Goal: Transaction & Acquisition: Purchase product/service

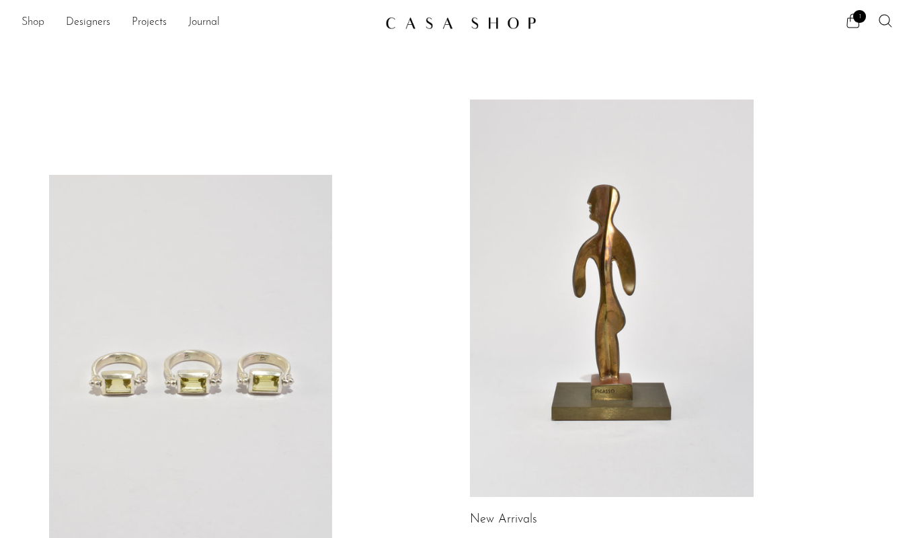
click at [40, 26] on link "Shop" at bounding box center [33, 22] width 23 height 17
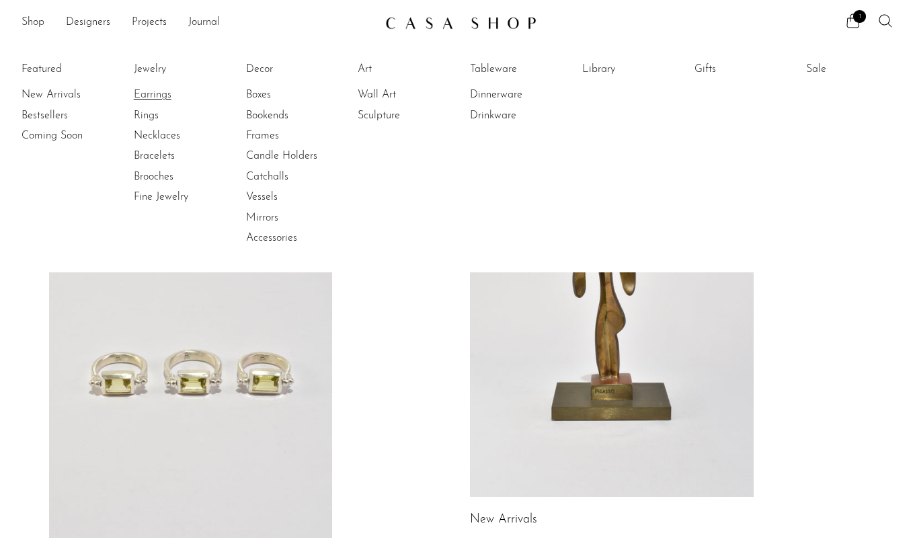
click at [149, 97] on link "Earrings" at bounding box center [184, 94] width 101 height 15
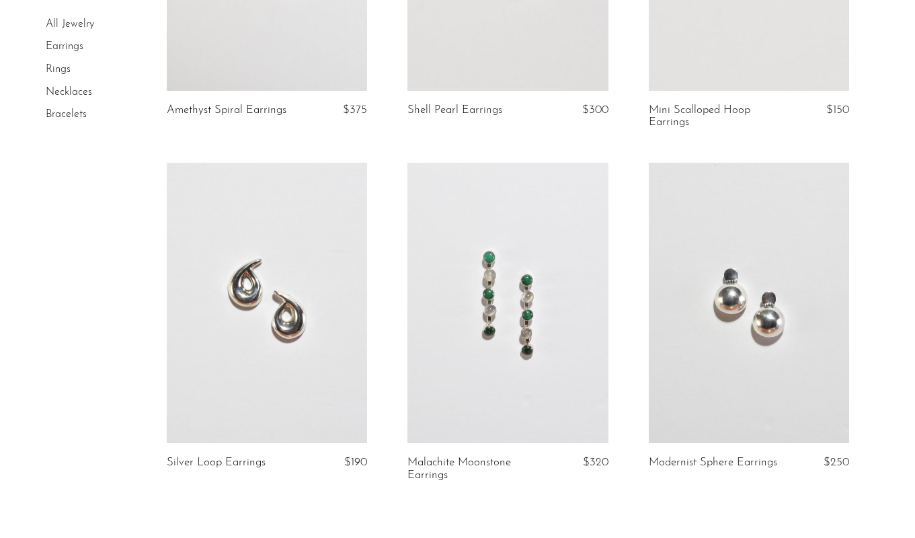
scroll to position [3900, 0]
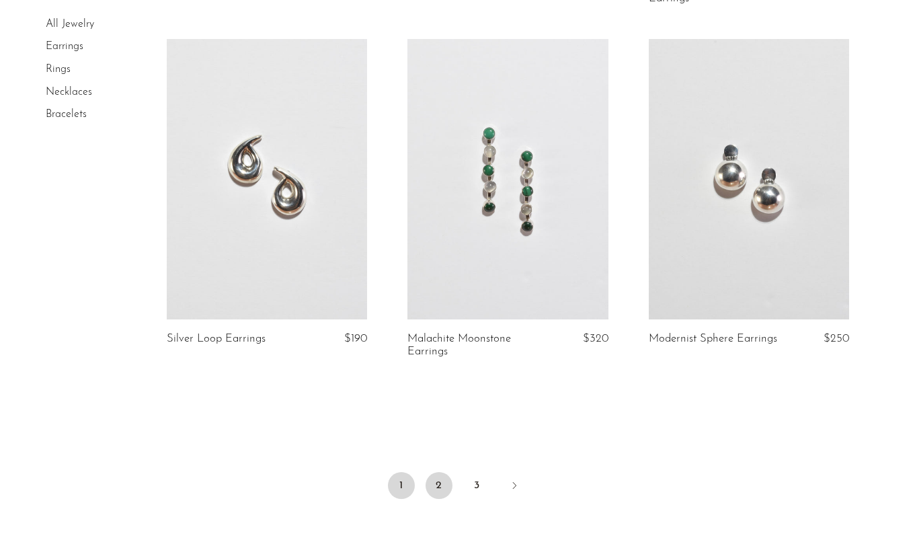
click at [444, 485] on link "2" at bounding box center [438, 485] width 27 height 27
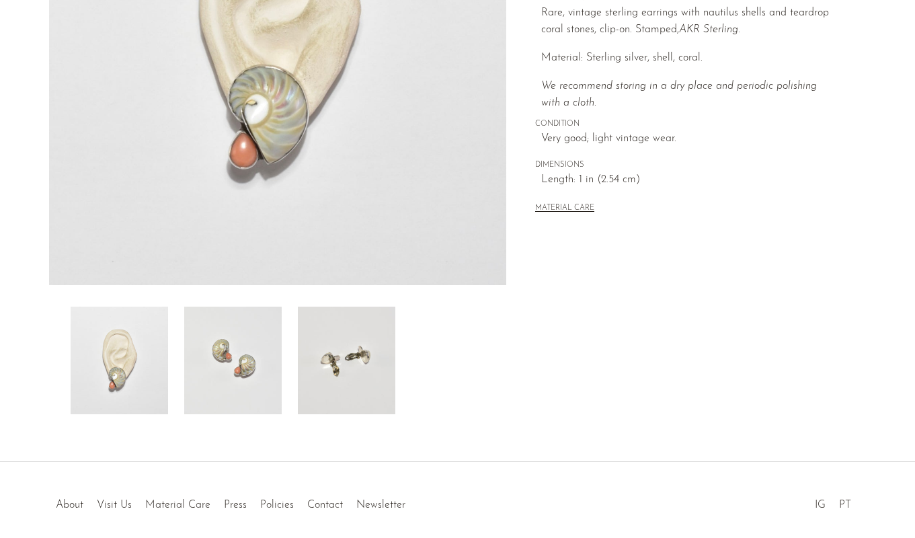
scroll to position [283, 0]
click at [350, 388] on img at bounding box center [346, 358] width 97 height 108
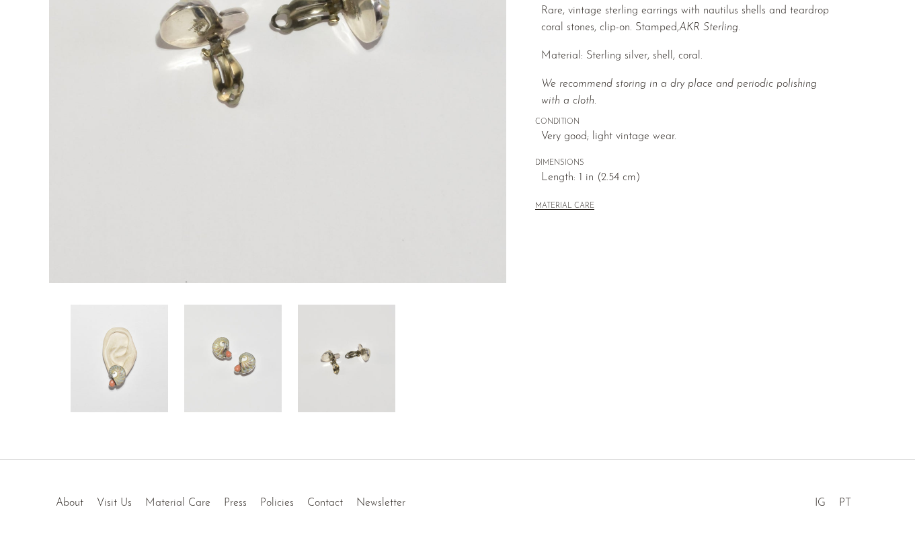
click at [263, 395] on img at bounding box center [232, 358] width 97 height 108
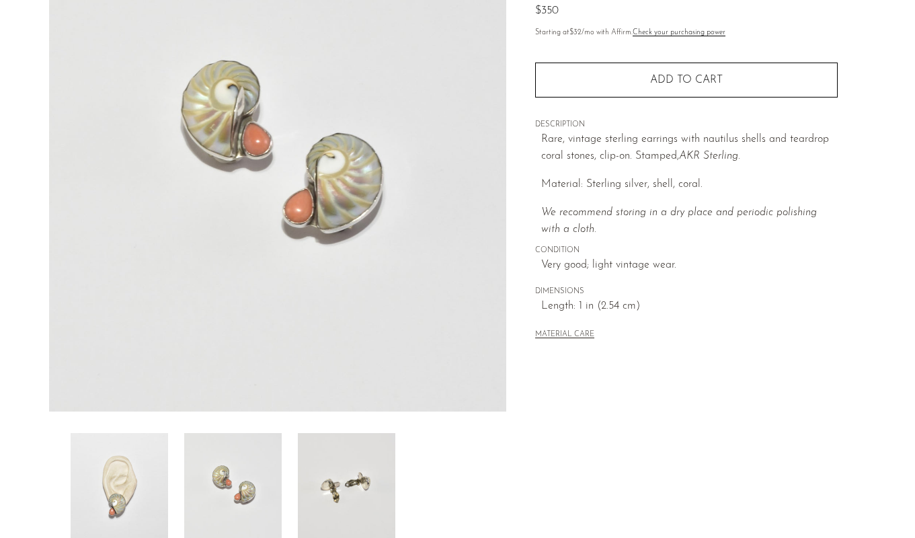
scroll to position [140, 0]
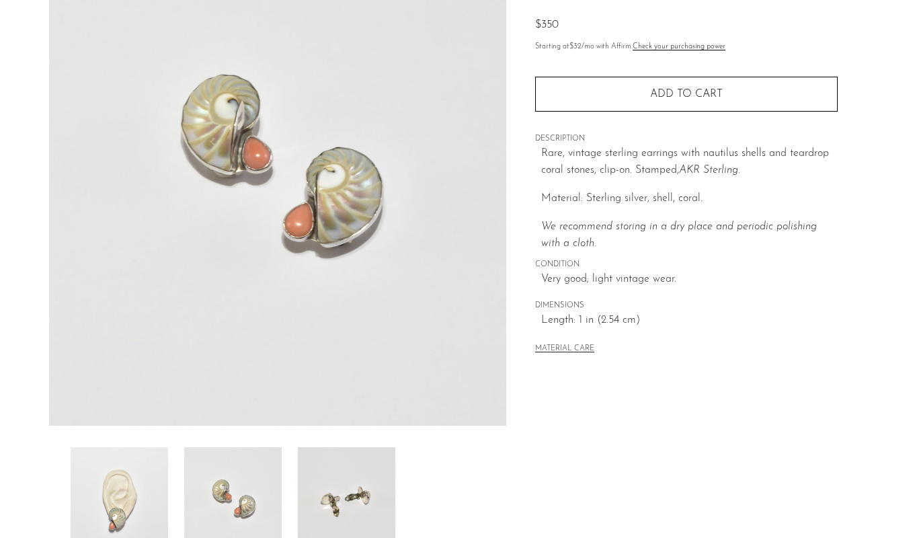
click at [368, 478] on img at bounding box center [346, 501] width 97 height 108
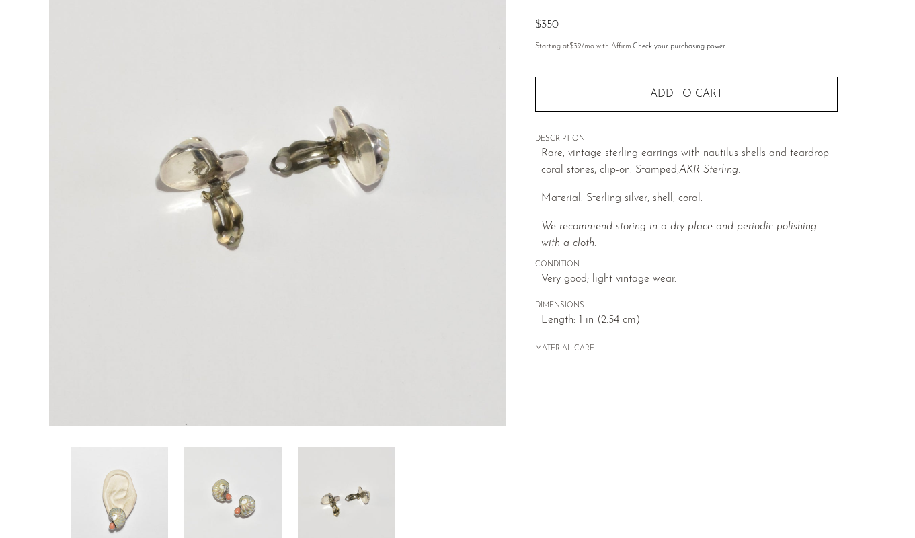
click at [287, 499] on div at bounding box center [278, 501] width 415 height 108
click at [251, 498] on img at bounding box center [232, 501] width 97 height 108
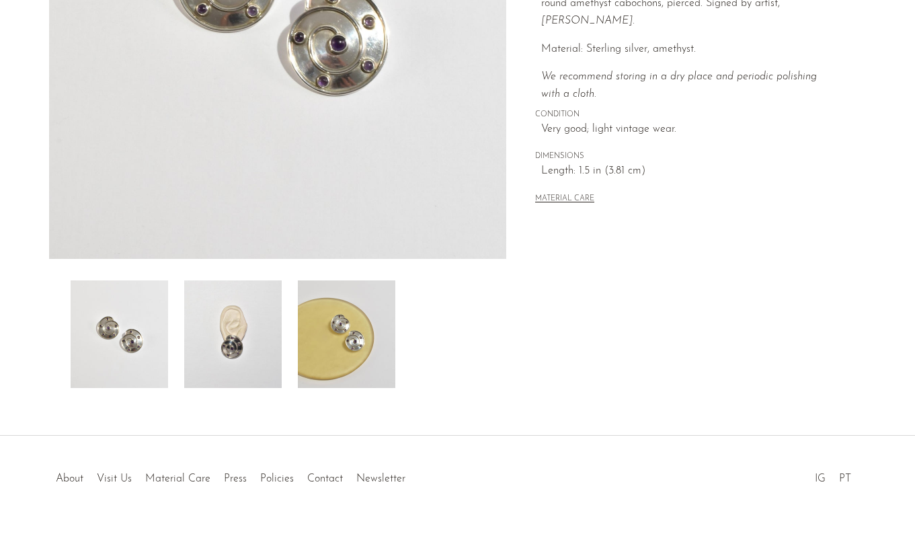
scroll to position [309, 0]
click at [239, 341] on img at bounding box center [232, 333] width 97 height 108
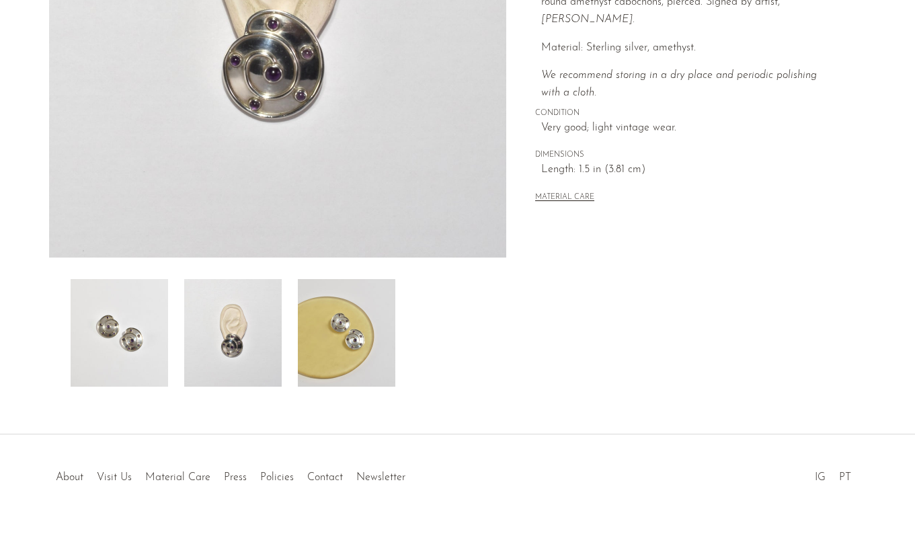
click at [316, 341] on img at bounding box center [346, 333] width 97 height 108
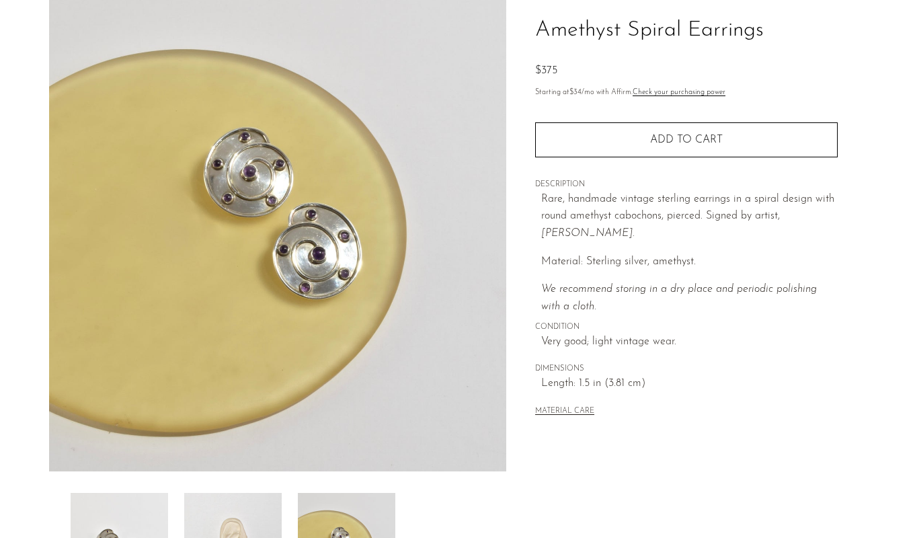
scroll to position [93, 0]
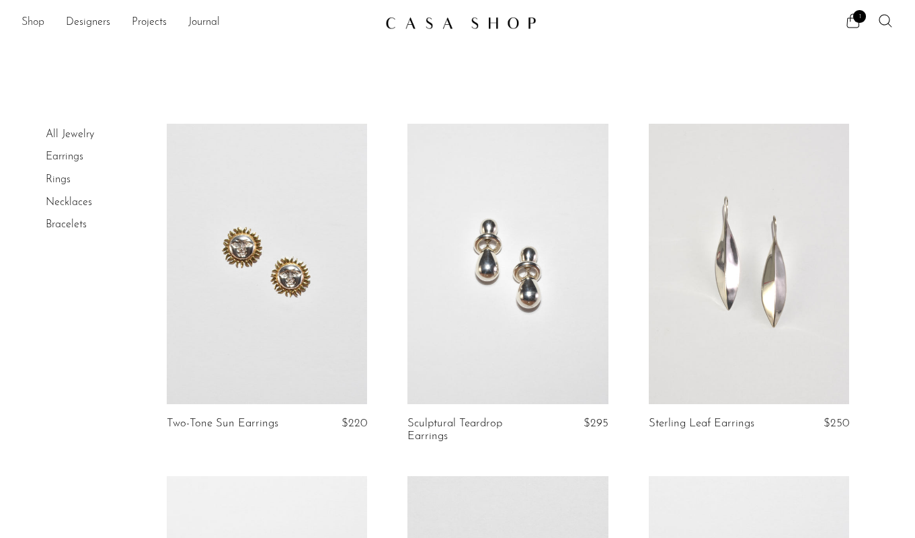
click at [34, 23] on link "Shop" at bounding box center [33, 22] width 23 height 17
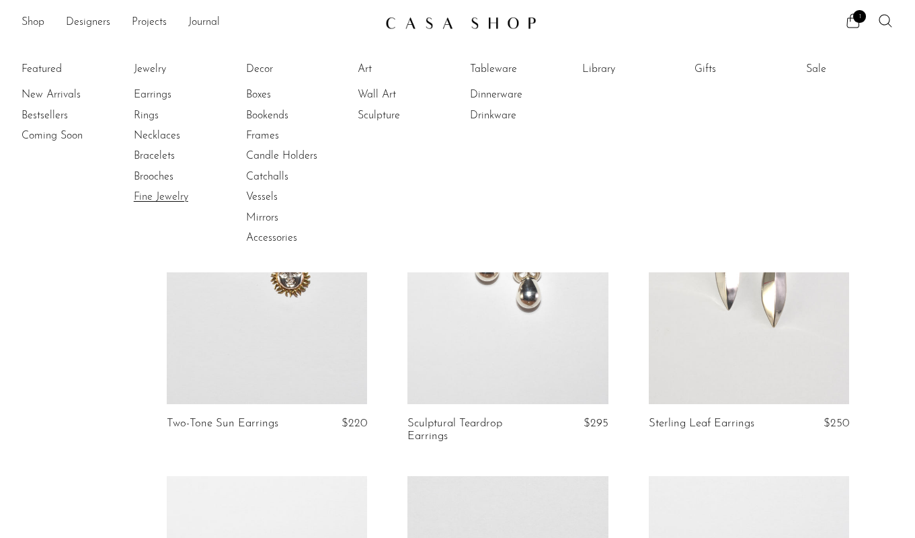
click at [163, 203] on link "Fine Jewelry" at bounding box center [184, 197] width 101 height 15
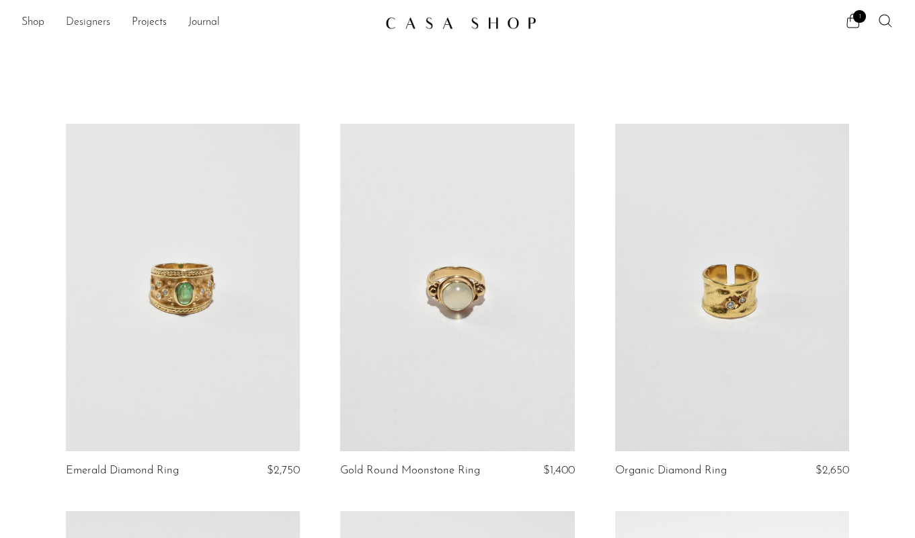
click at [88, 25] on link "Designers" at bounding box center [88, 22] width 44 height 17
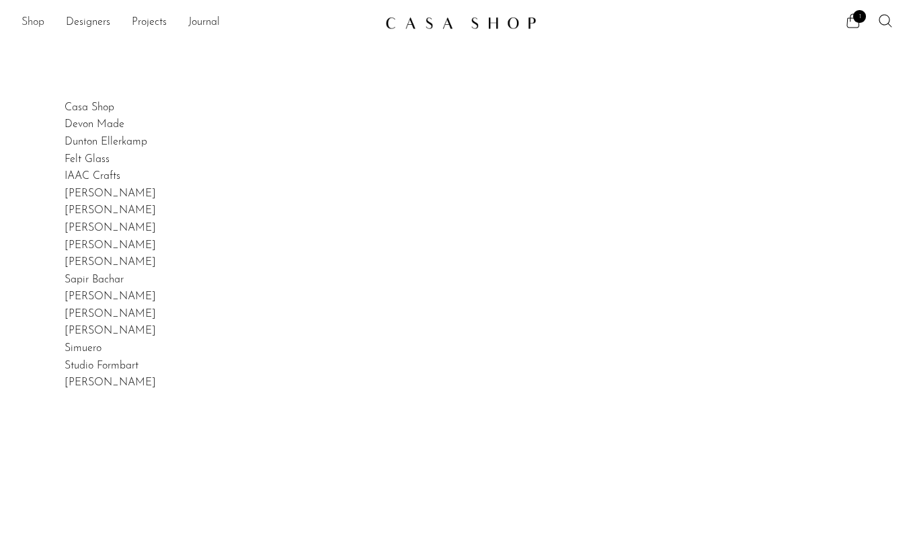
click at [34, 24] on link "Shop" at bounding box center [33, 22] width 23 height 17
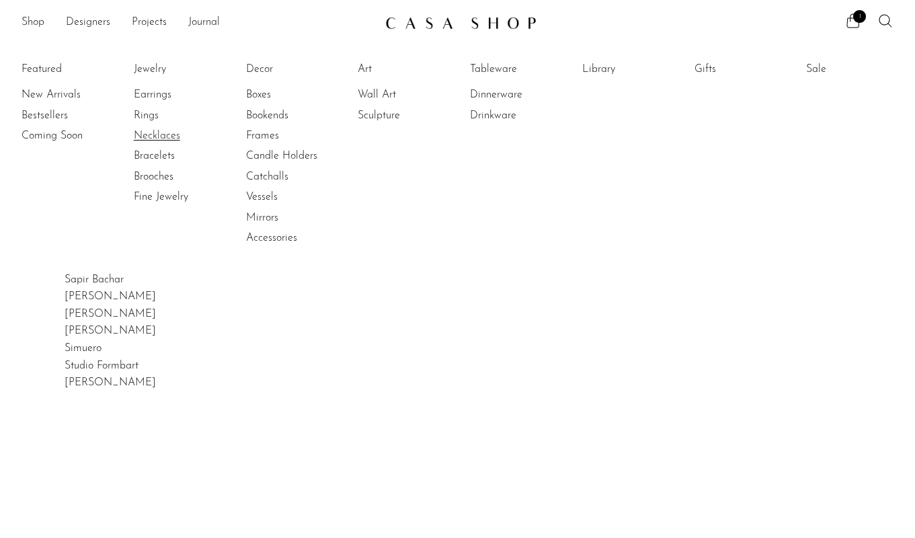
click at [154, 134] on link "Necklaces" at bounding box center [184, 135] width 101 height 15
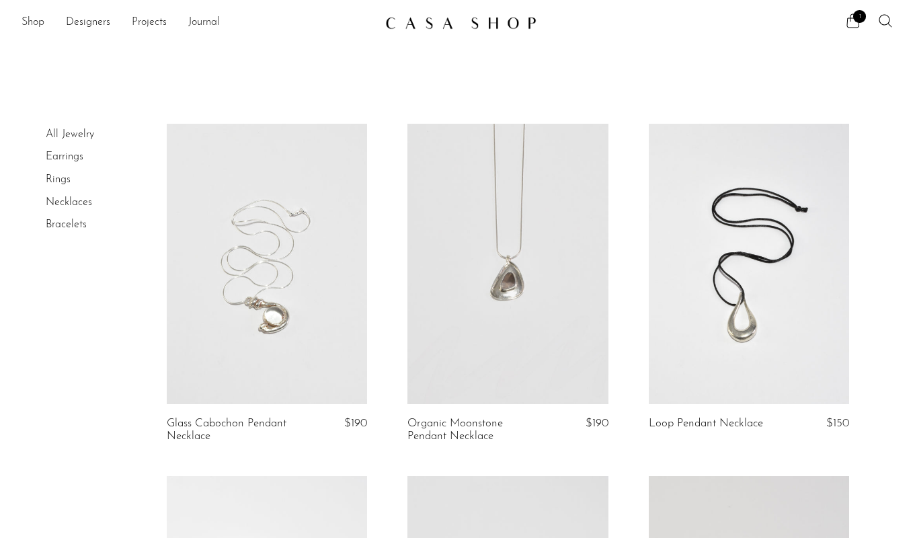
click at [58, 157] on link "Earrings" at bounding box center [65, 156] width 38 height 11
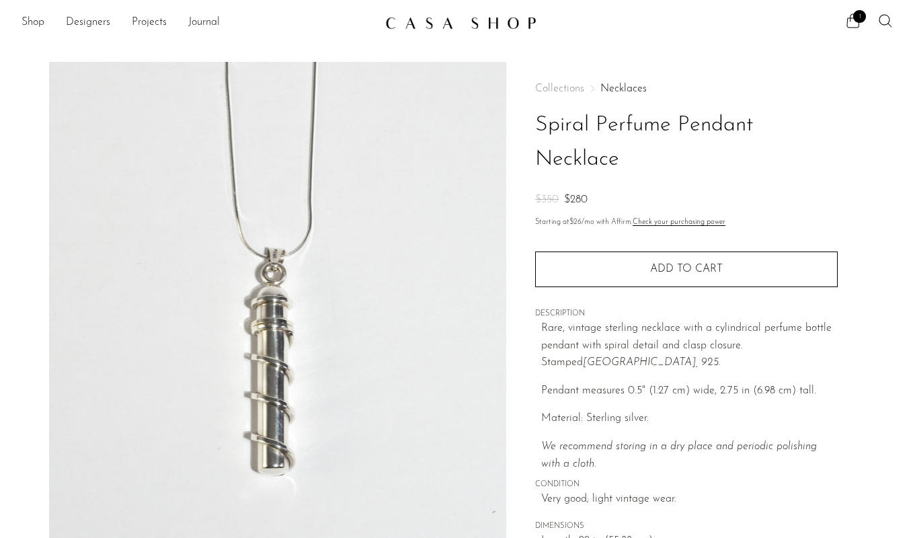
click at [624, 339] on p "Rare, vintage sterling necklace with a cylindrical perfume bottle pendant with …" at bounding box center [689, 346] width 296 height 52
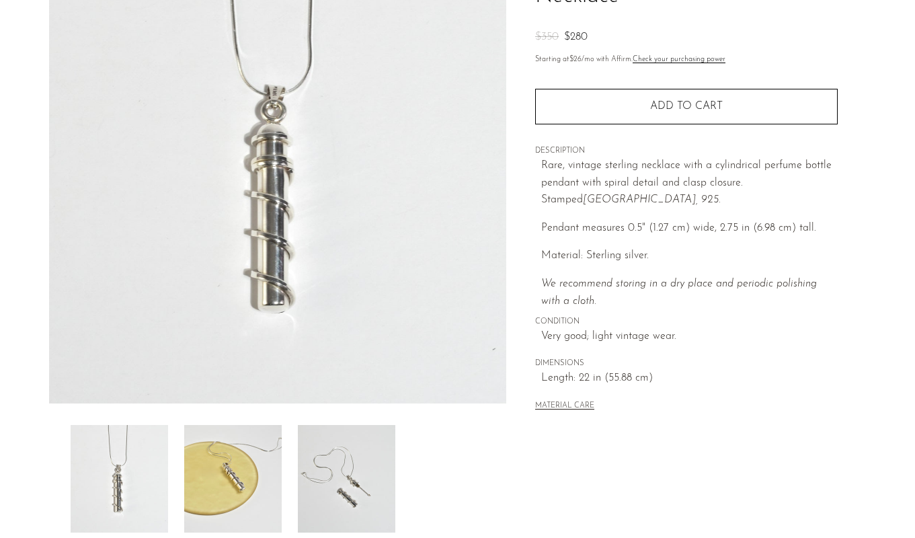
scroll to position [167, 0]
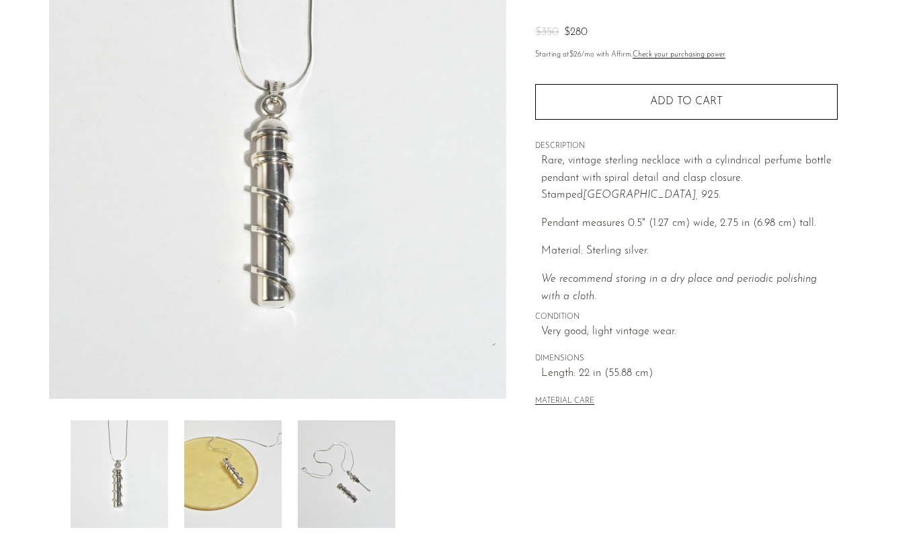
click at [245, 480] on img at bounding box center [232, 474] width 97 height 108
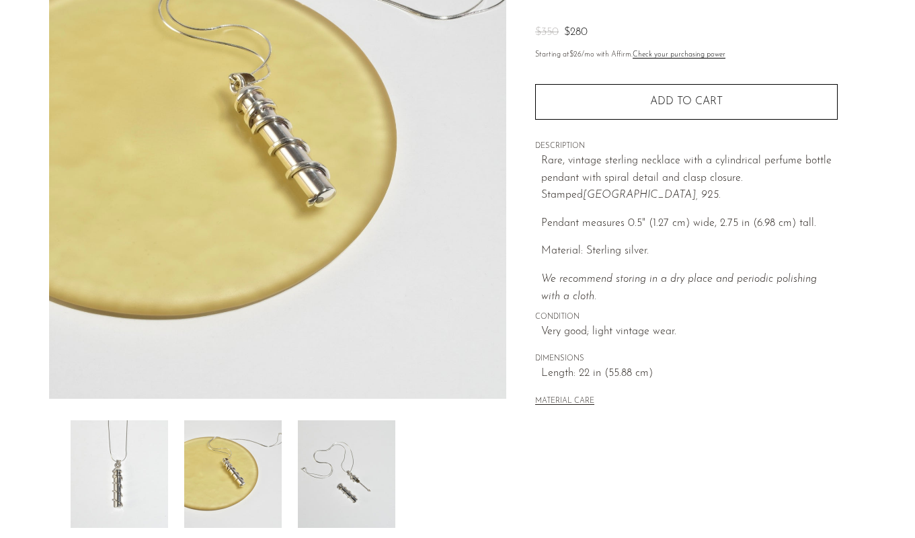
click at [308, 480] on img at bounding box center [346, 474] width 97 height 108
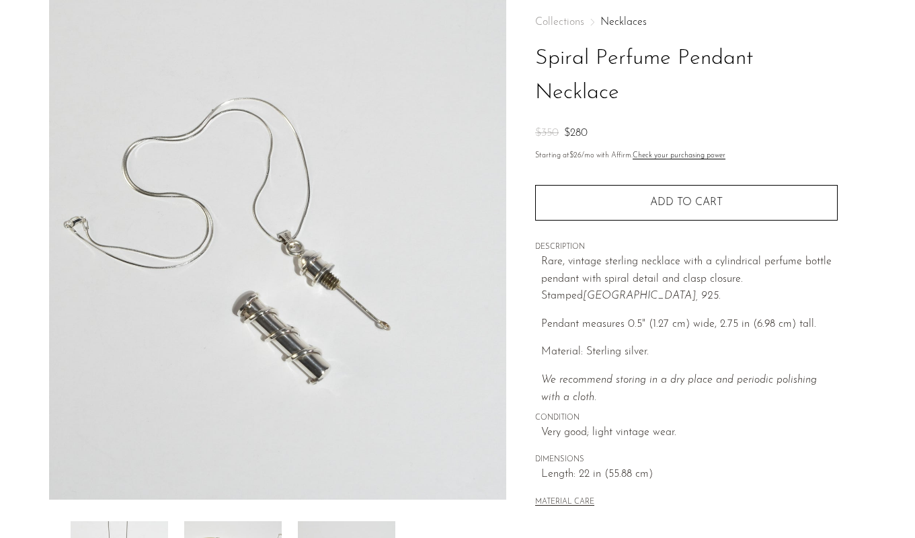
scroll to position [63, 0]
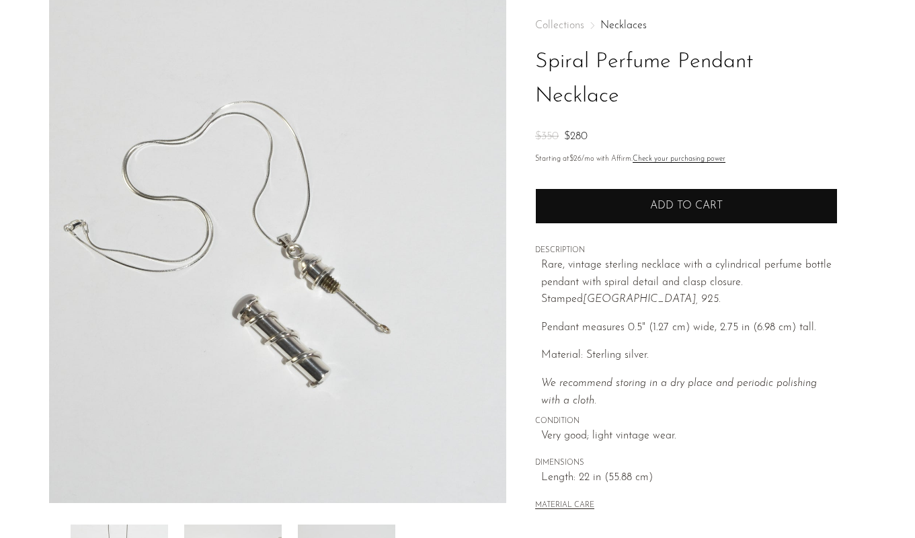
click at [591, 194] on button "Add to cart" at bounding box center [686, 205] width 302 height 35
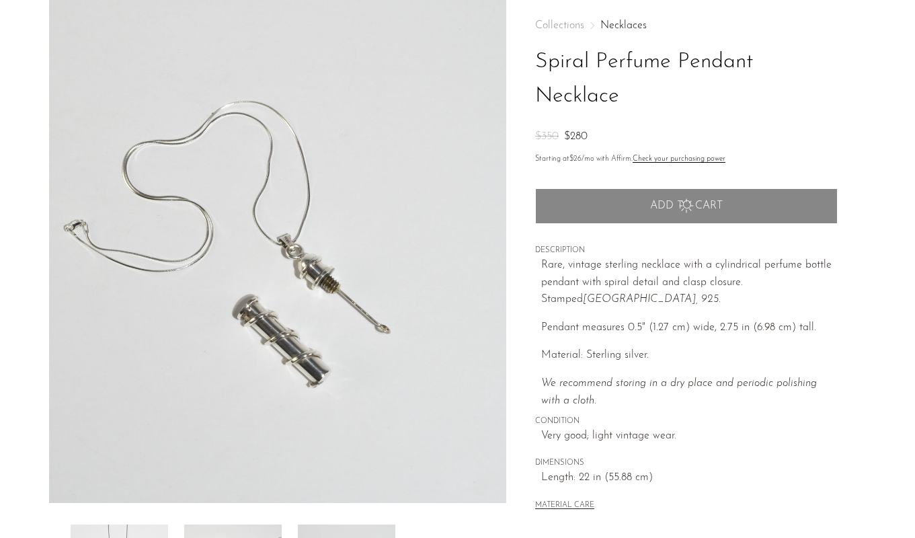
scroll to position [0, 0]
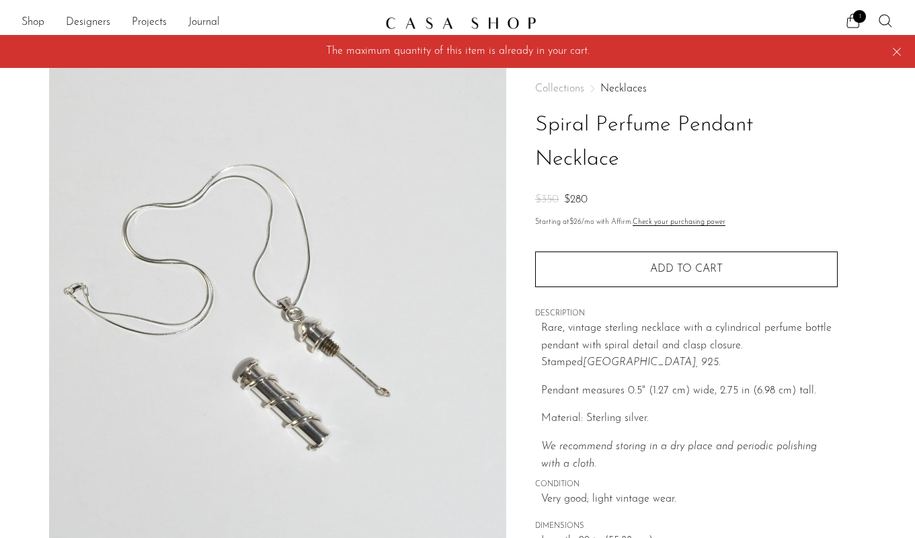
click at [833, 11] on div "Shop Featured New Arrivals Bestsellers Coming Soon Jewelry Jewelry All Earrings…" at bounding box center [457, 23] width 915 height 24
click at [847, 15] on icon at bounding box center [853, 21] width 16 height 16
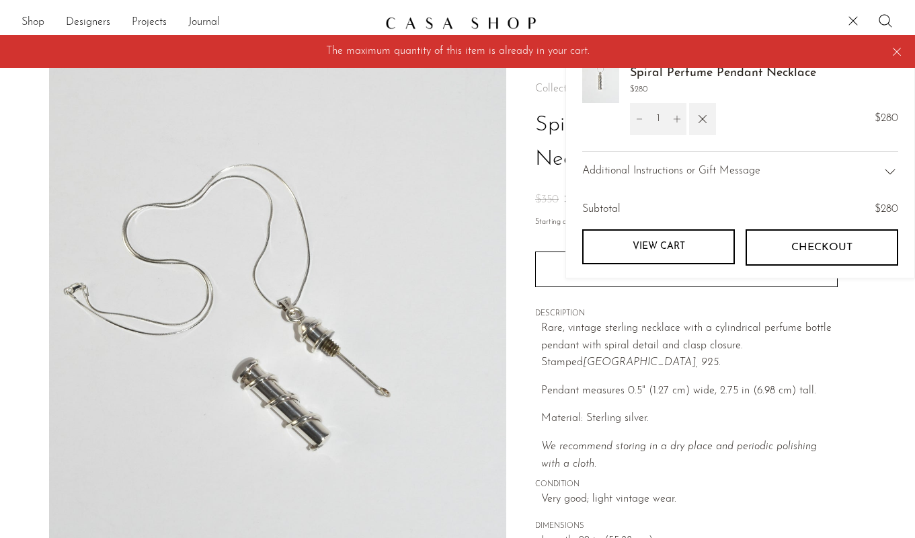
click at [820, 253] on span "Checkout" at bounding box center [821, 247] width 61 height 13
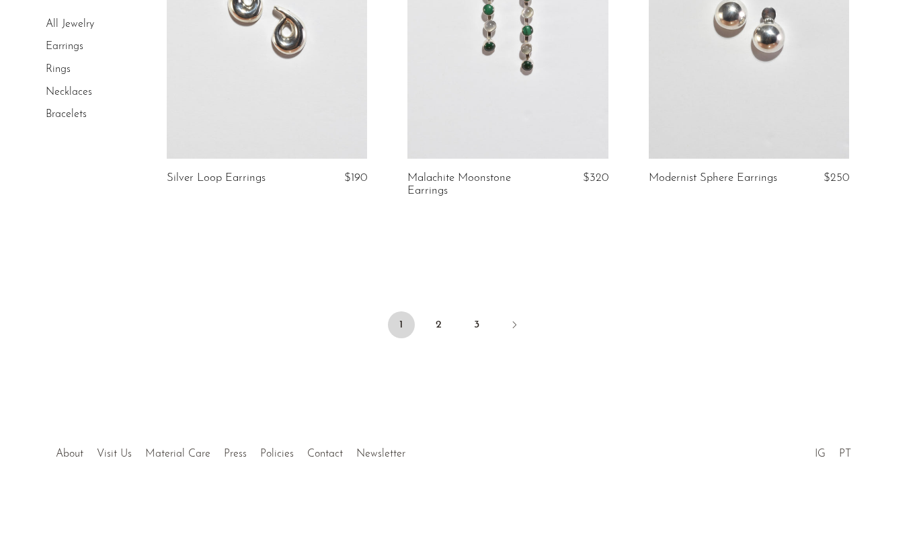
scroll to position [4063, 0]
click at [436, 319] on link "2" at bounding box center [438, 322] width 27 height 27
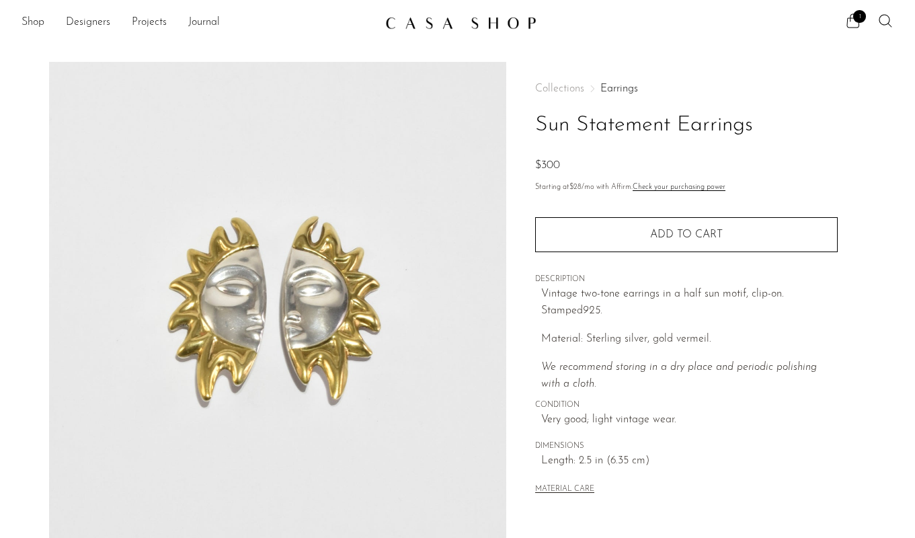
scroll to position [337, 0]
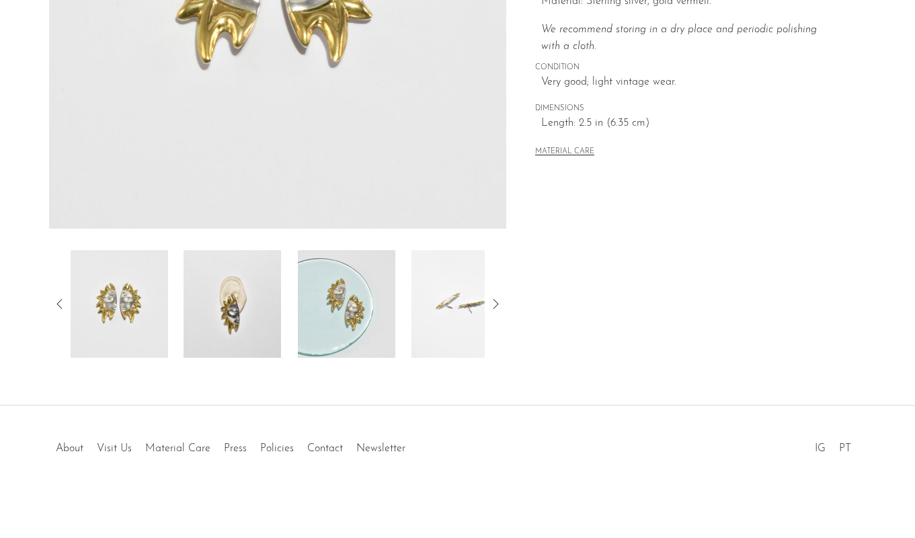
click at [268, 302] on img at bounding box center [231, 304] width 97 height 108
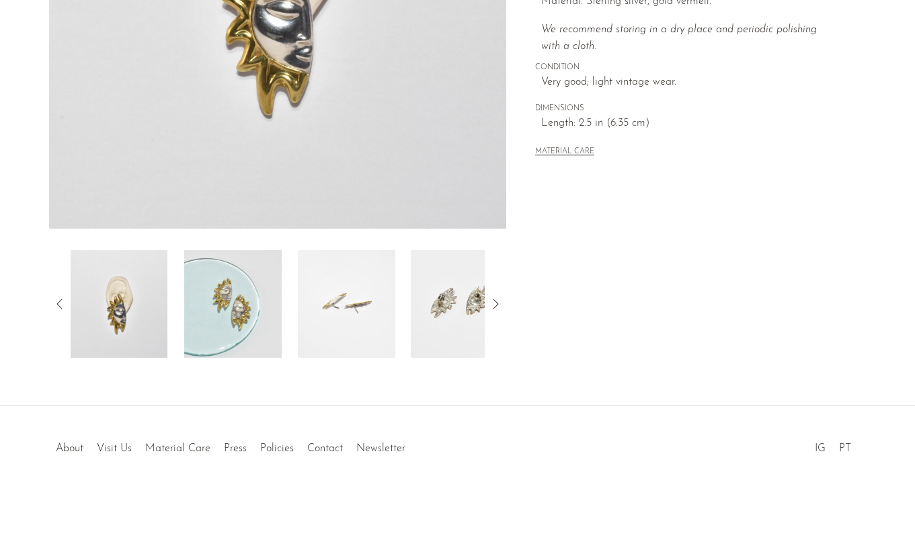
click at [341, 315] on img at bounding box center [346, 304] width 97 height 108
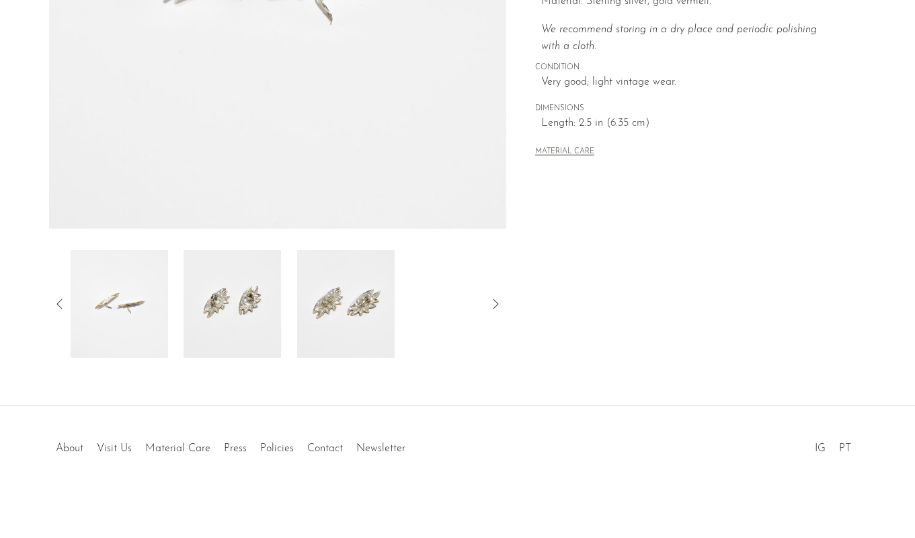
click at [341, 315] on img at bounding box center [345, 304] width 97 height 108
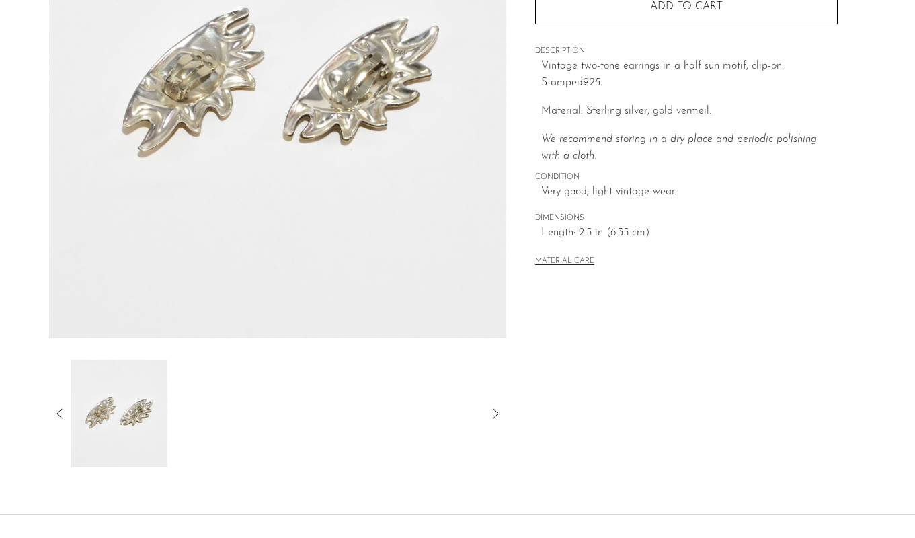
scroll to position [232, 0]
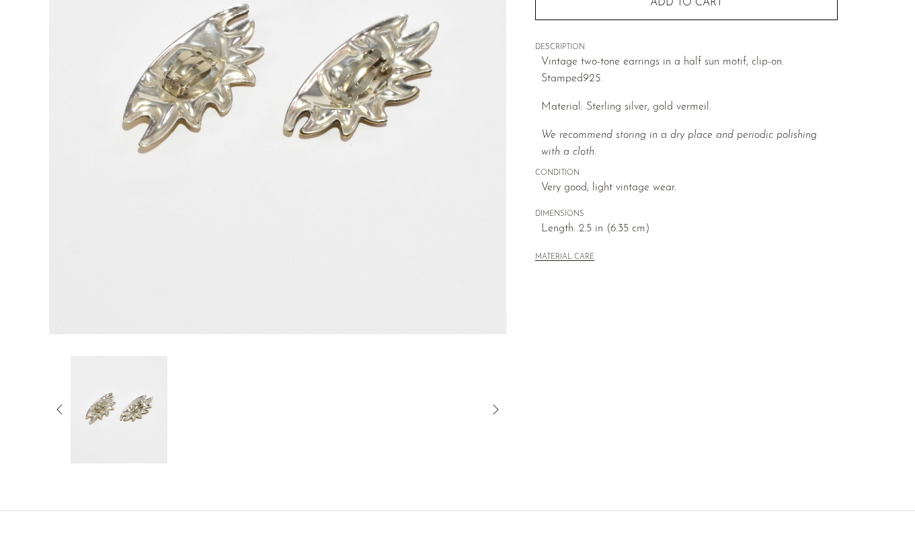
click at [271, 268] on img at bounding box center [278, 82] width 458 height 504
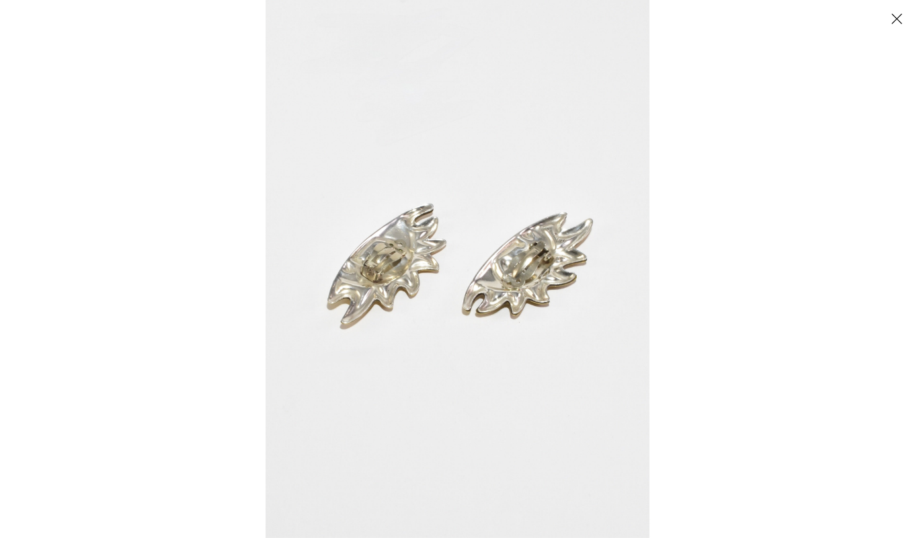
click at [204, 301] on div at bounding box center [457, 269] width 915 height 538
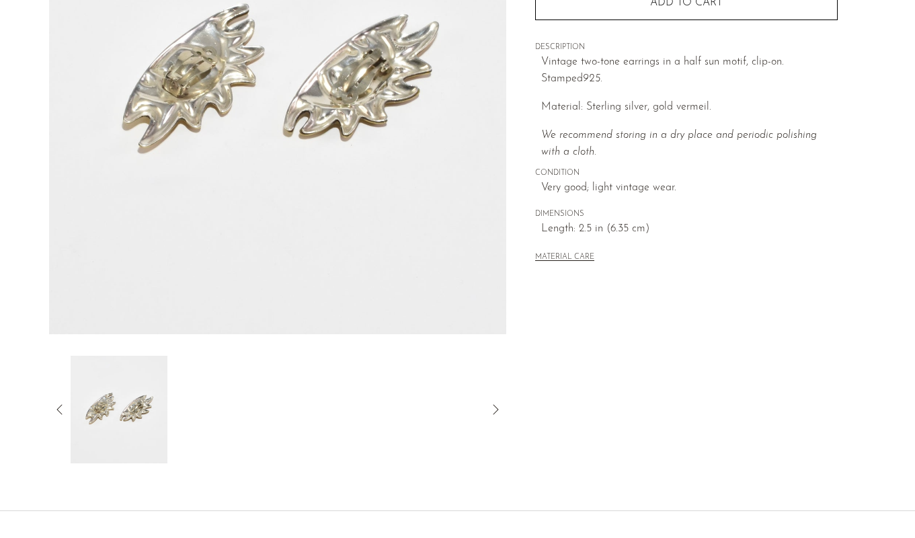
click at [56, 410] on icon at bounding box center [60, 409] width 16 height 16
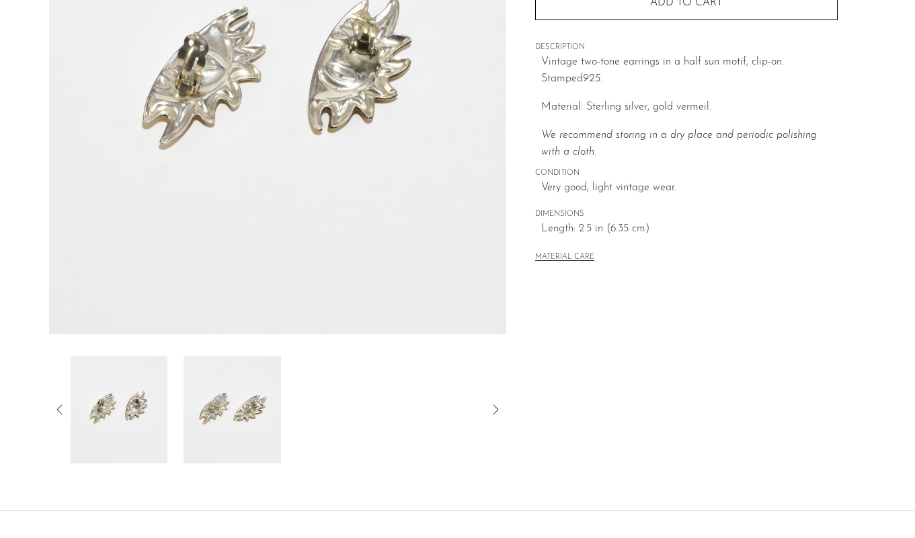
click at [160, 413] on img at bounding box center [118, 410] width 97 height 108
click at [129, 414] on img at bounding box center [118, 410] width 97 height 108
click at [60, 408] on icon at bounding box center [60, 409] width 16 height 16
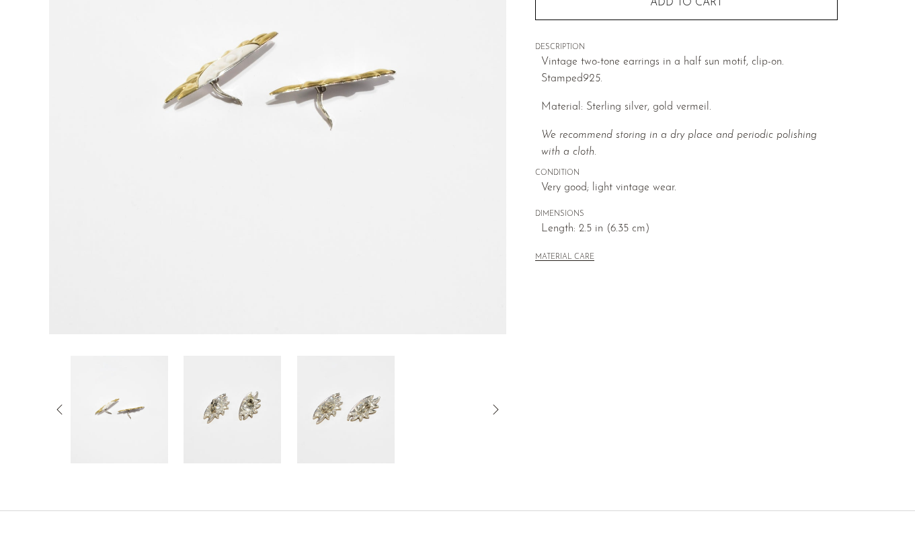
click at [136, 415] on img at bounding box center [118, 410] width 97 height 108
click at [62, 409] on icon at bounding box center [60, 409] width 16 height 16
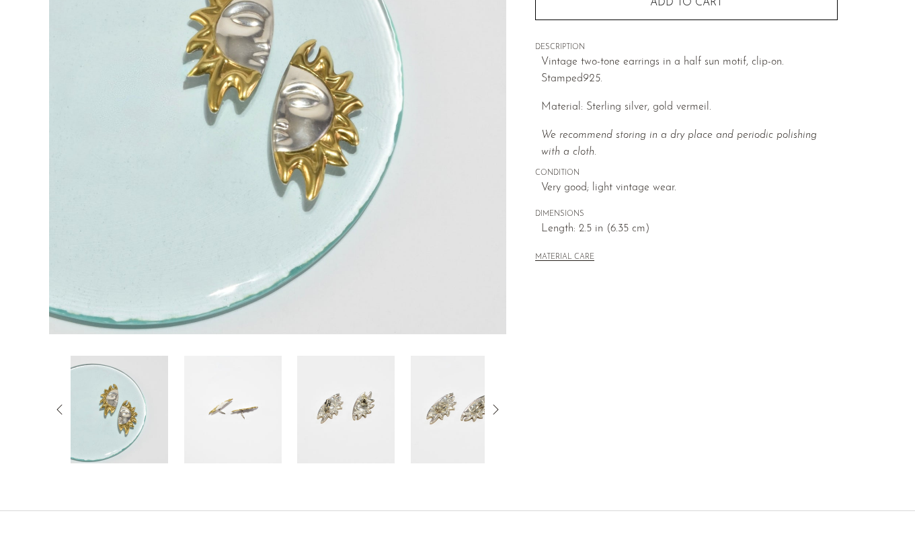
click at [228, 414] on img at bounding box center [231, 410] width 97 height 108
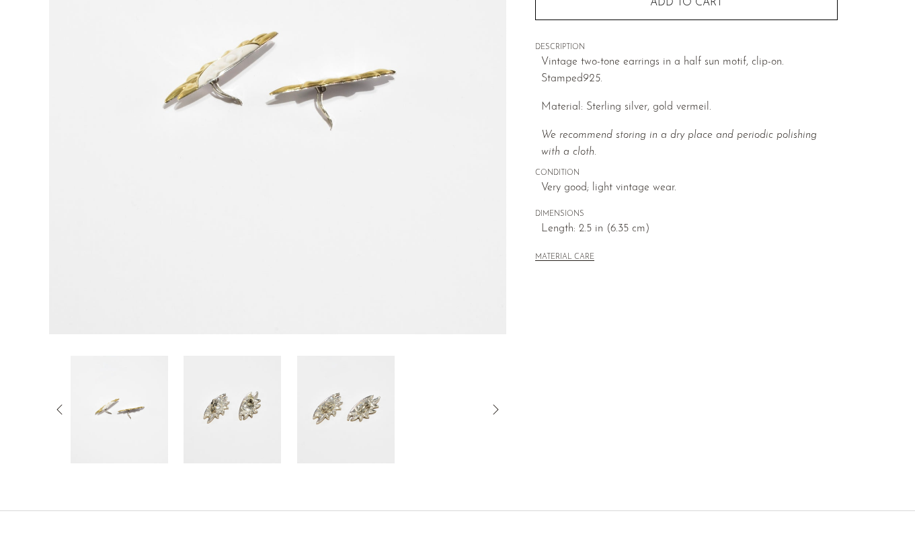
click at [244, 413] on img at bounding box center [231, 410] width 97 height 108
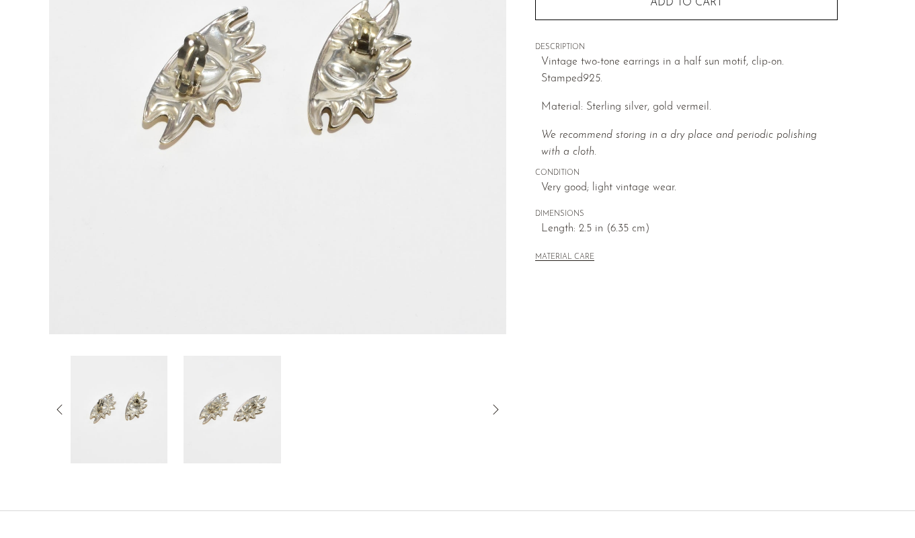
click at [268, 411] on img at bounding box center [231, 410] width 97 height 108
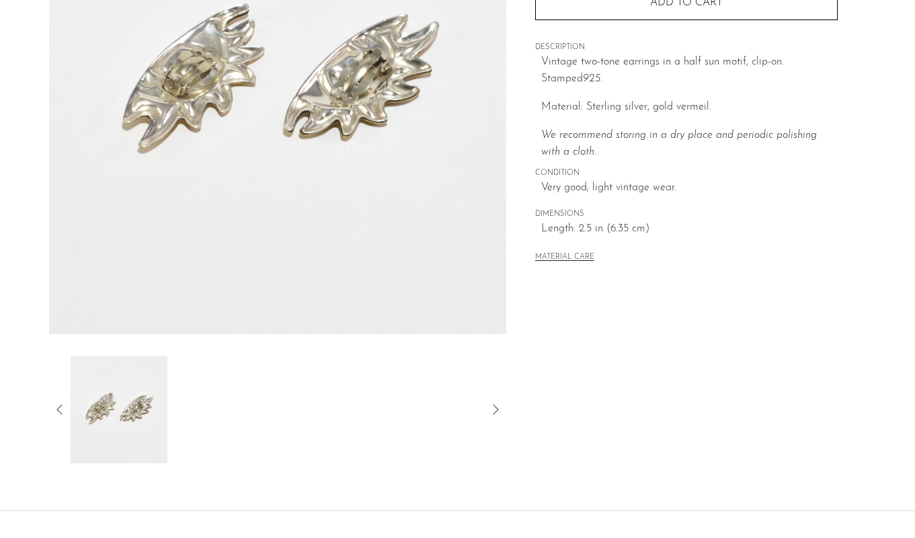
click at [64, 406] on icon at bounding box center [60, 409] width 16 height 16
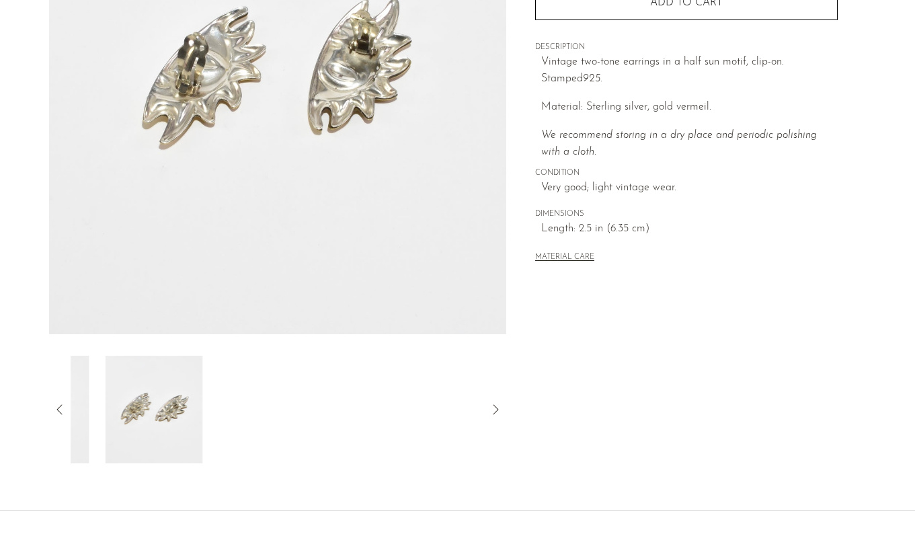
click at [64, 406] on icon at bounding box center [60, 409] width 16 height 16
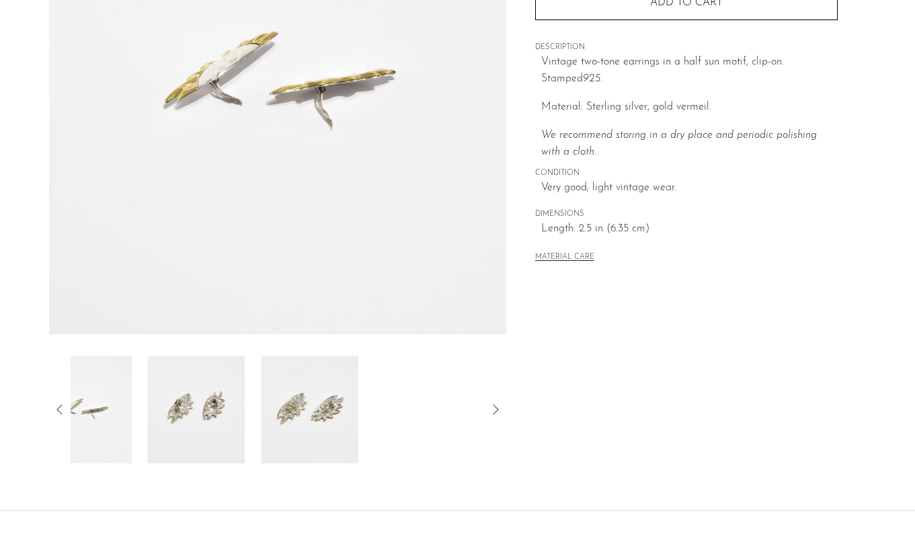
click at [64, 406] on icon at bounding box center [60, 409] width 16 height 16
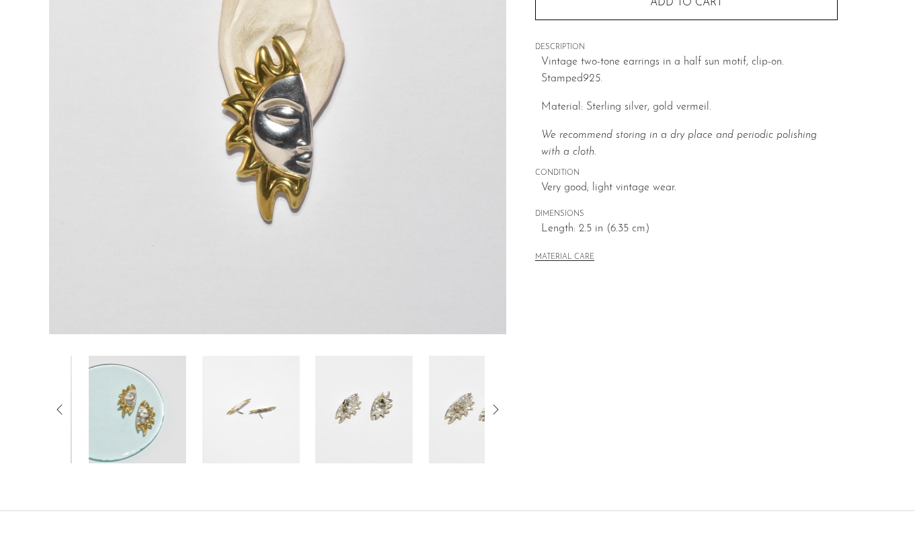
click at [64, 406] on icon at bounding box center [60, 409] width 16 height 16
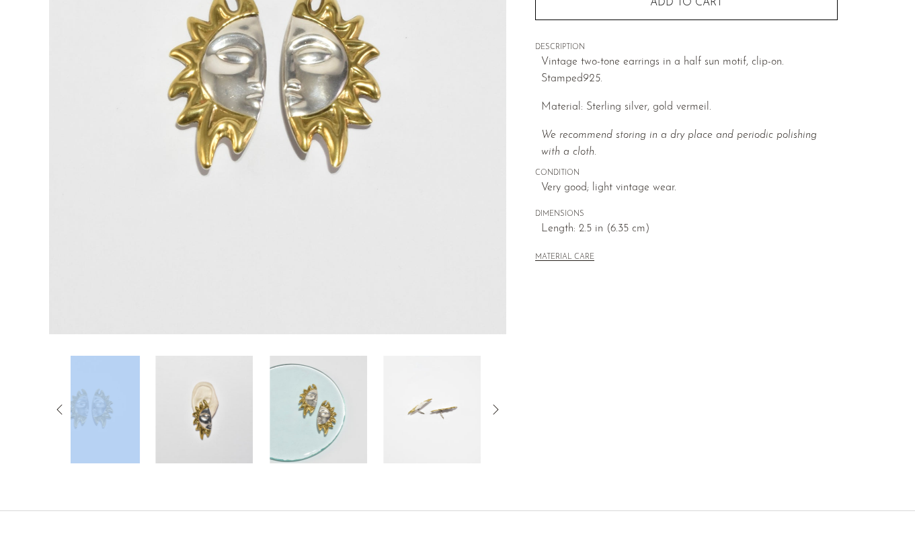
click at [64, 406] on icon at bounding box center [60, 409] width 16 height 16
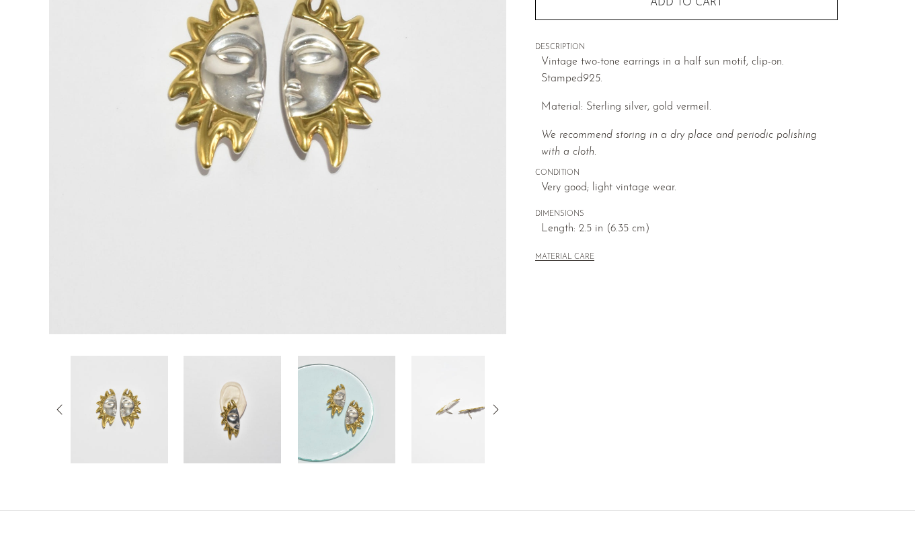
click at [530, 390] on div "Collections Earrings Sun Statement Earrings $300 Starting at $28 /mo with Affir…" at bounding box center [686, 146] width 360 height 633
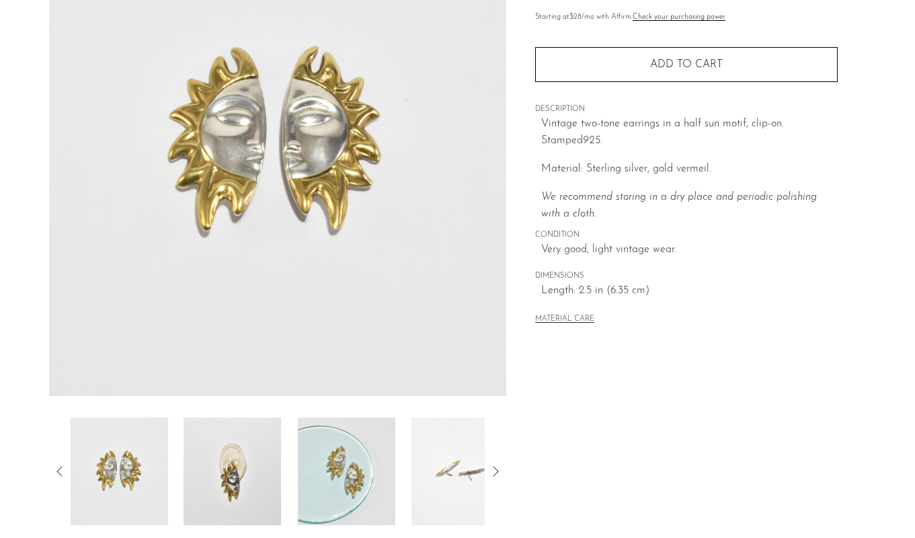
scroll to position [188, 0]
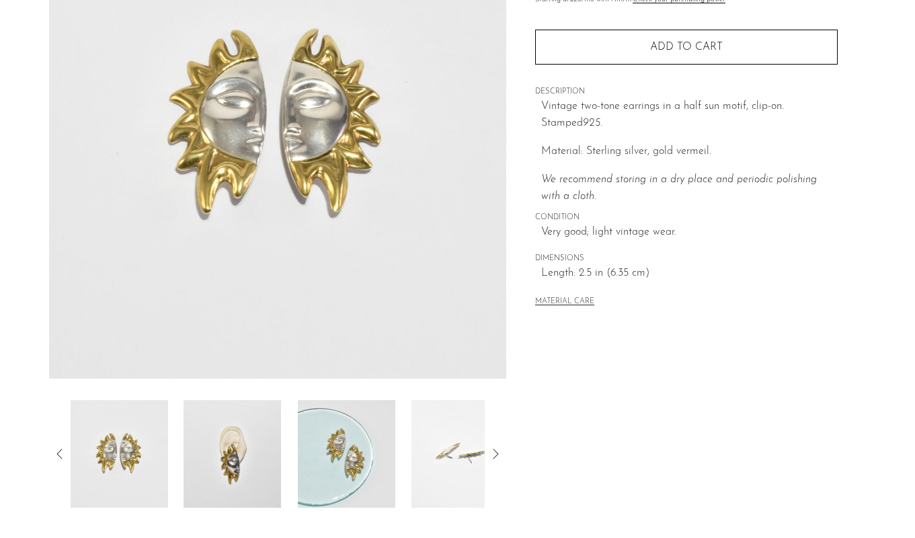
click at [573, 382] on div "Collections Earrings Sun Statement Earrings $300 Starting at $28 /mo with Affir…" at bounding box center [686, 190] width 360 height 633
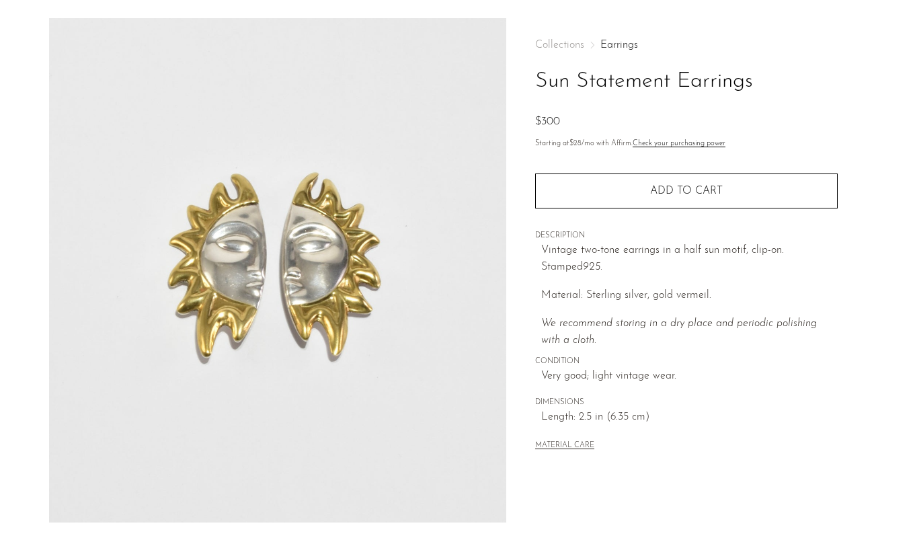
scroll to position [0, 0]
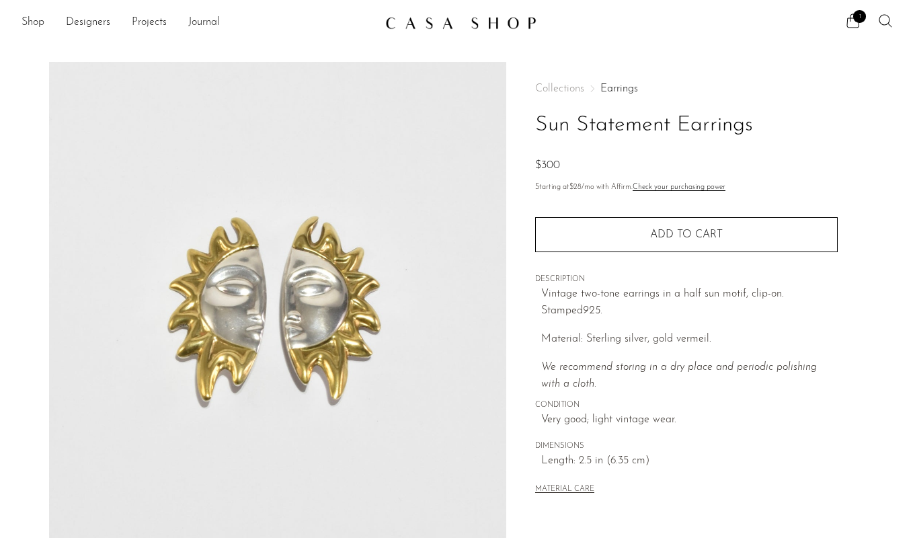
click at [887, 24] on icon at bounding box center [884, 20] width 13 height 13
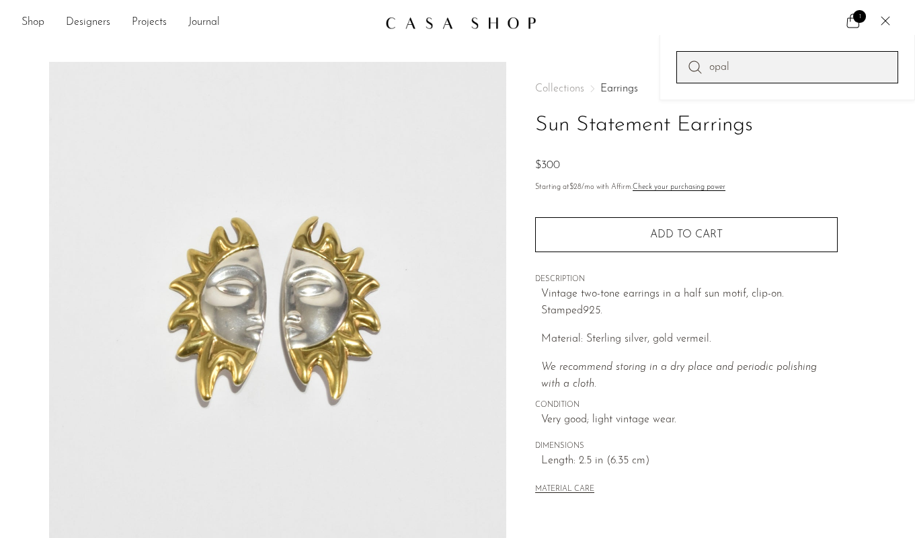
type input "opal"
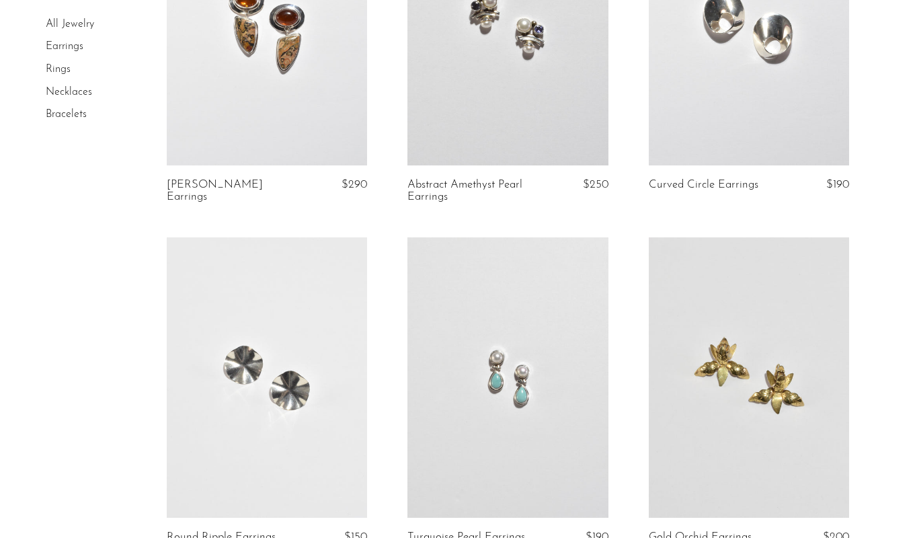
scroll to position [596, 0]
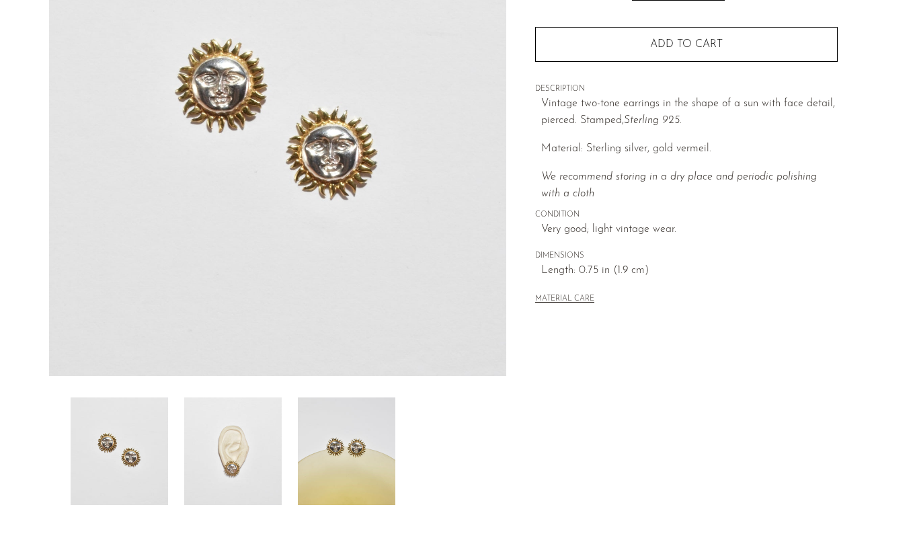
scroll to position [220, 0]
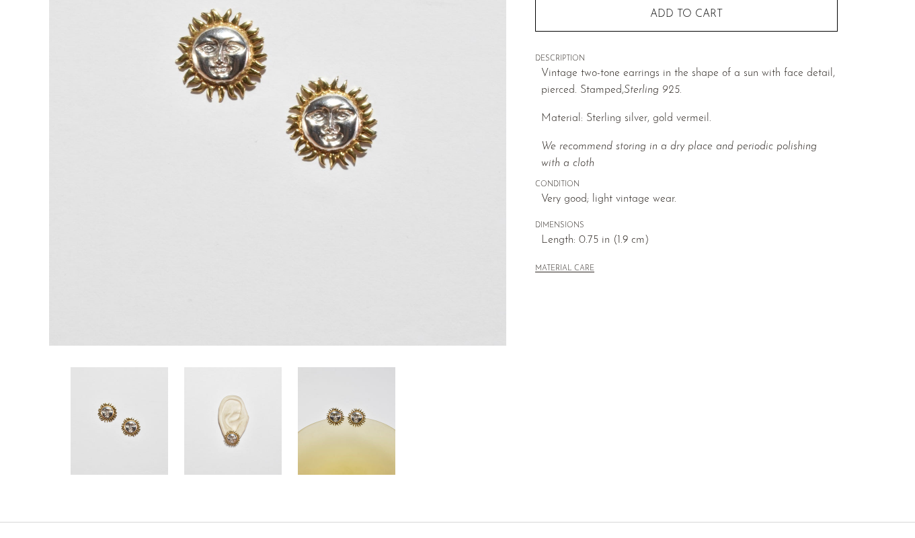
click at [341, 429] on img at bounding box center [346, 421] width 97 height 108
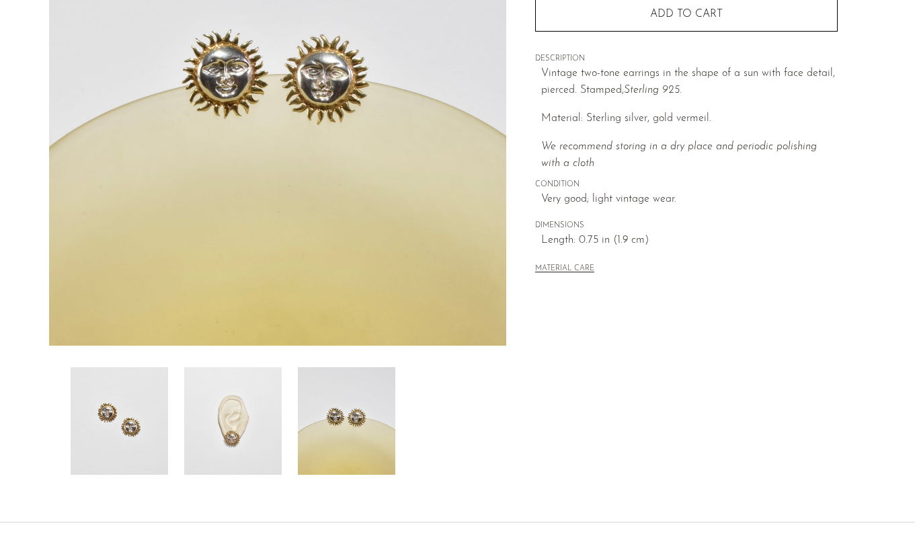
click at [253, 425] on img at bounding box center [232, 421] width 97 height 108
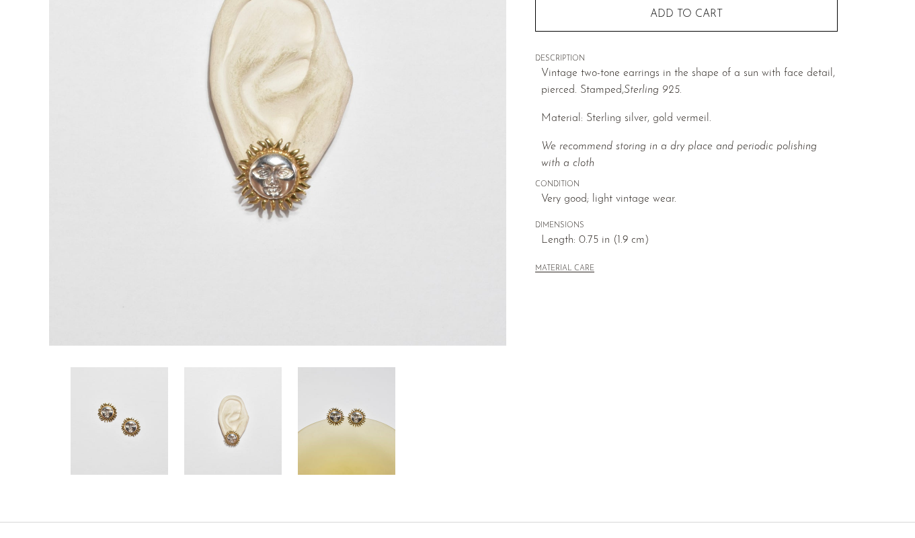
click at [153, 421] on img at bounding box center [119, 421] width 97 height 108
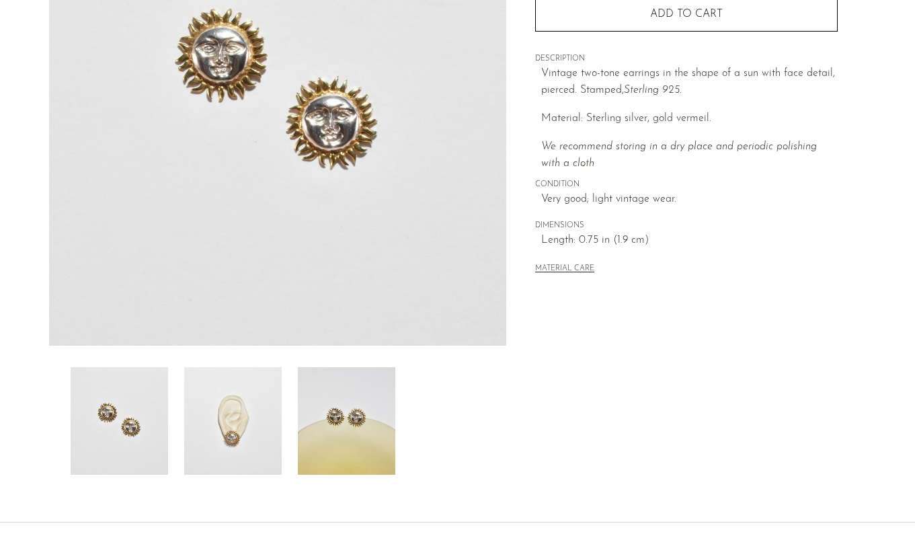
click at [235, 410] on img at bounding box center [232, 421] width 97 height 108
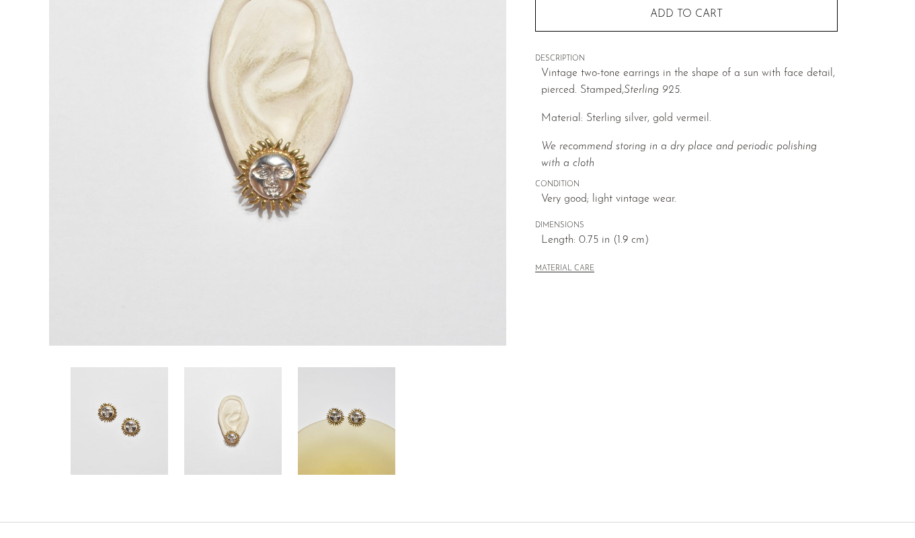
click at [292, 418] on div at bounding box center [278, 421] width 415 height 108
click at [332, 430] on img at bounding box center [346, 421] width 97 height 108
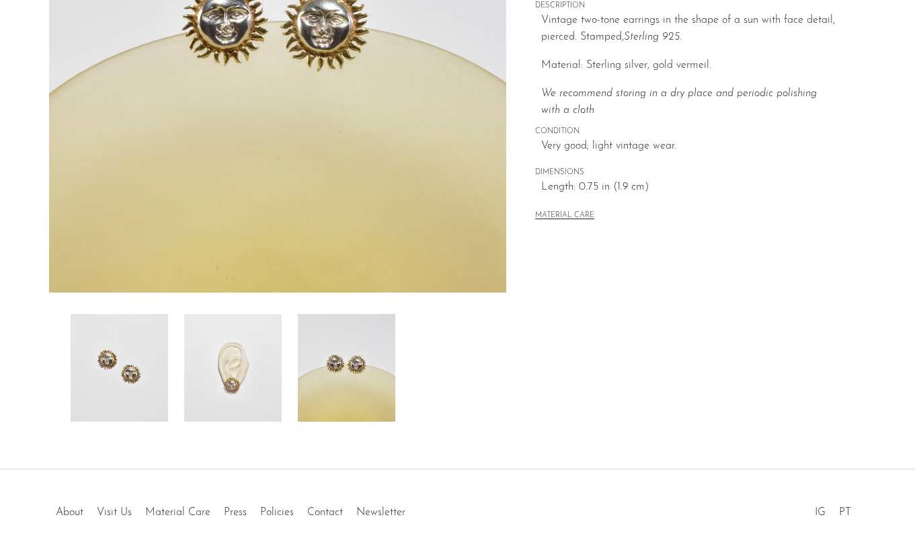
scroll to position [276, 0]
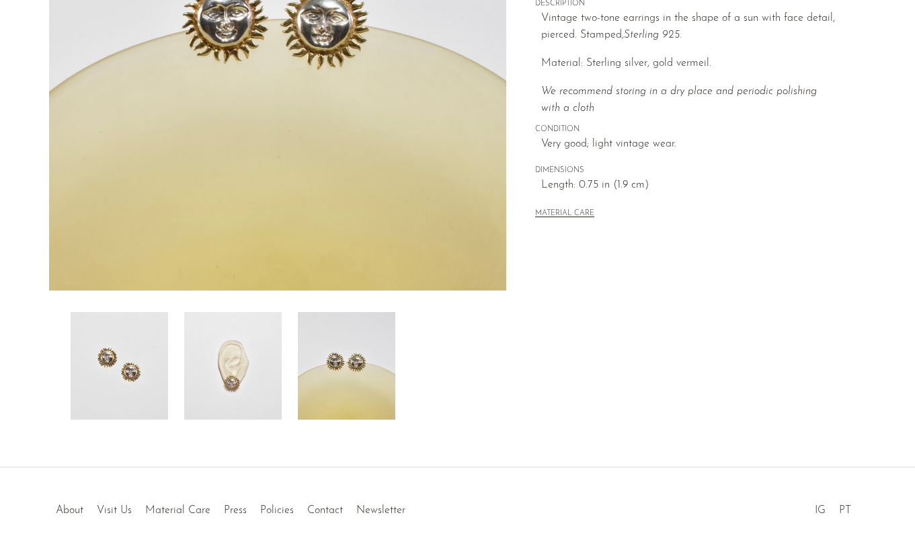
click at [192, 387] on img at bounding box center [232, 366] width 97 height 108
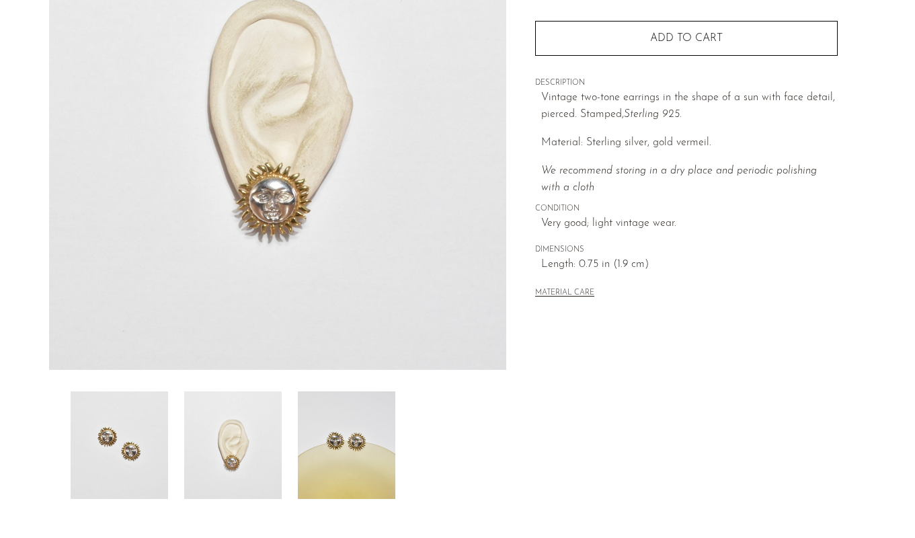
scroll to position [196, 0]
click at [265, 442] on img at bounding box center [232, 445] width 97 height 108
click at [318, 444] on img at bounding box center [346, 445] width 97 height 108
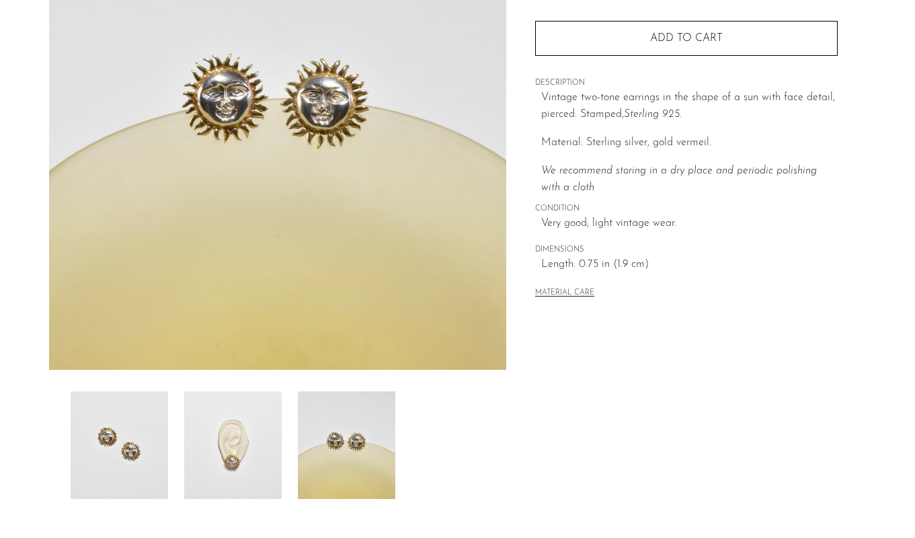
click at [103, 443] on img at bounding box center [119, 445] width 97 height 108
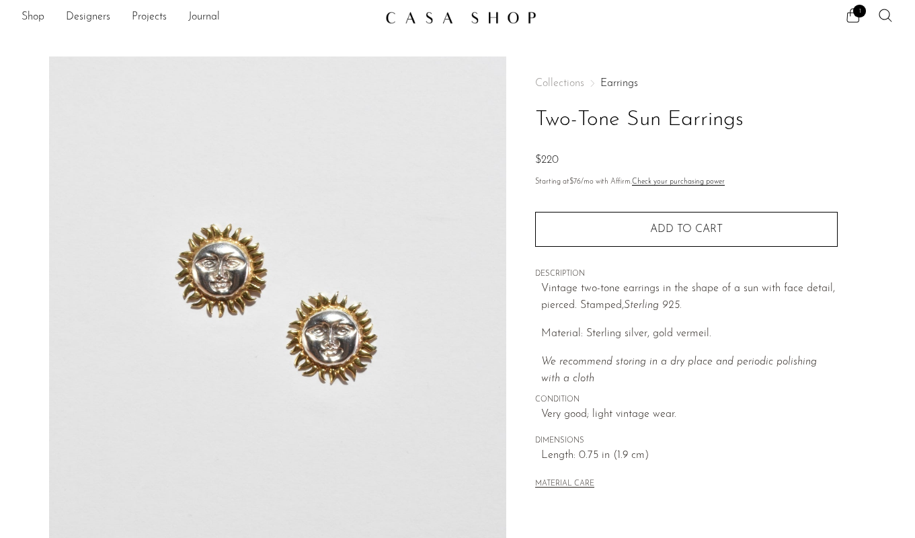
scroll to position [0, 0]
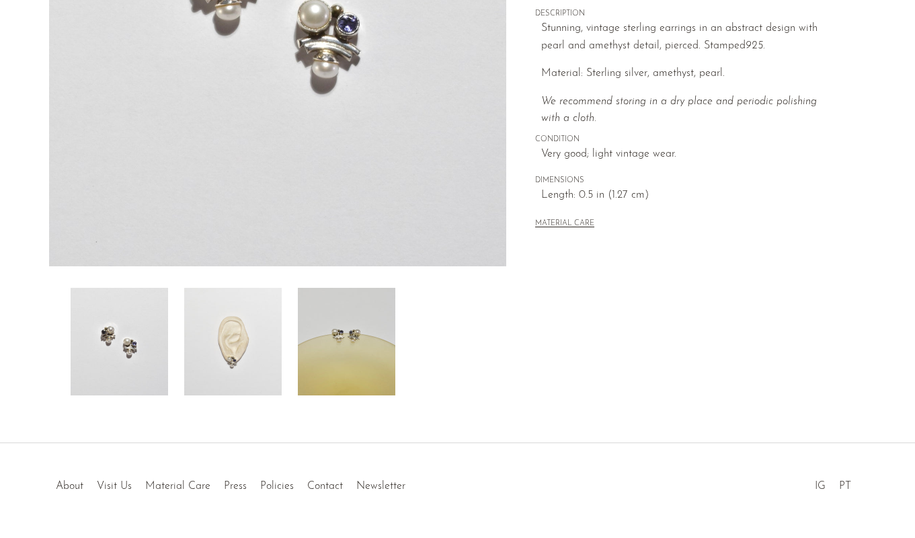
scroll to position [311, 0]
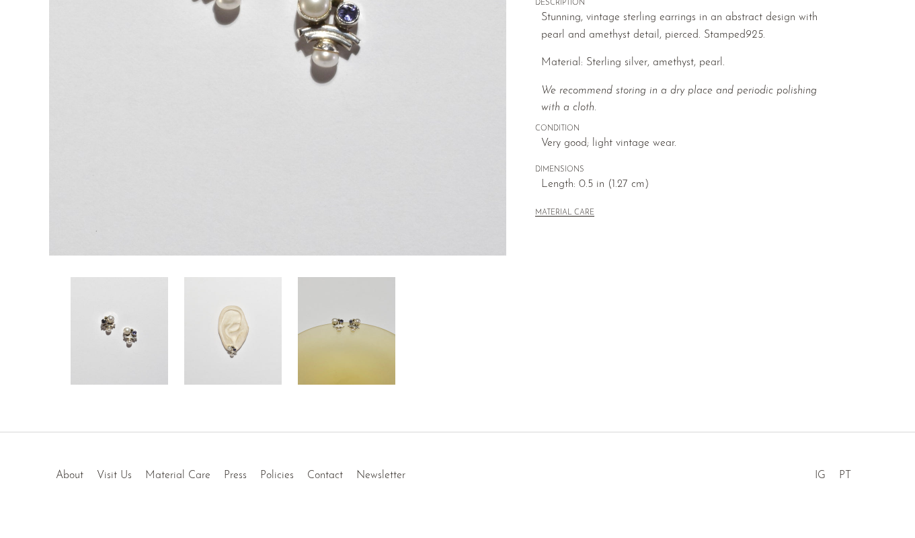
click at [314, 341] on img at bounding box center [346, 331] width 97 height 108
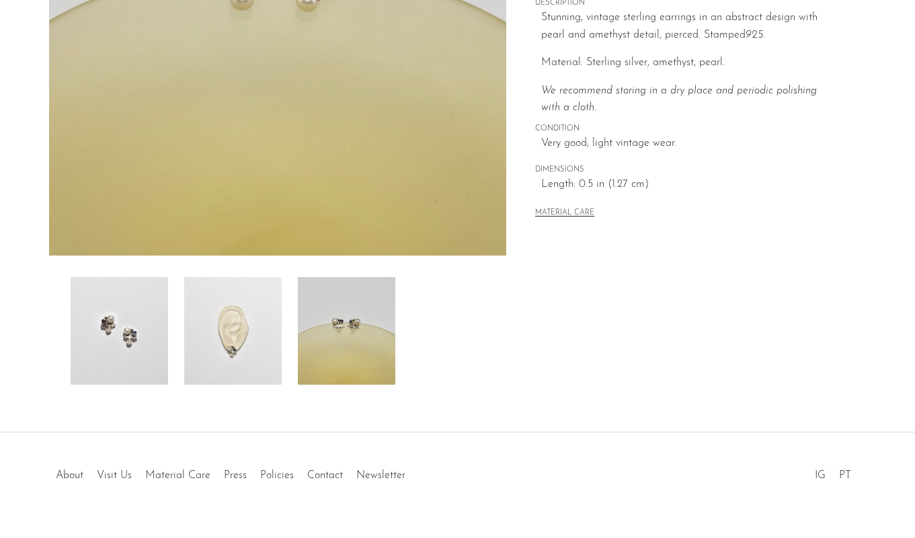
click at [261, 322] on img at bounding box center [232, 331] width 97 height 108
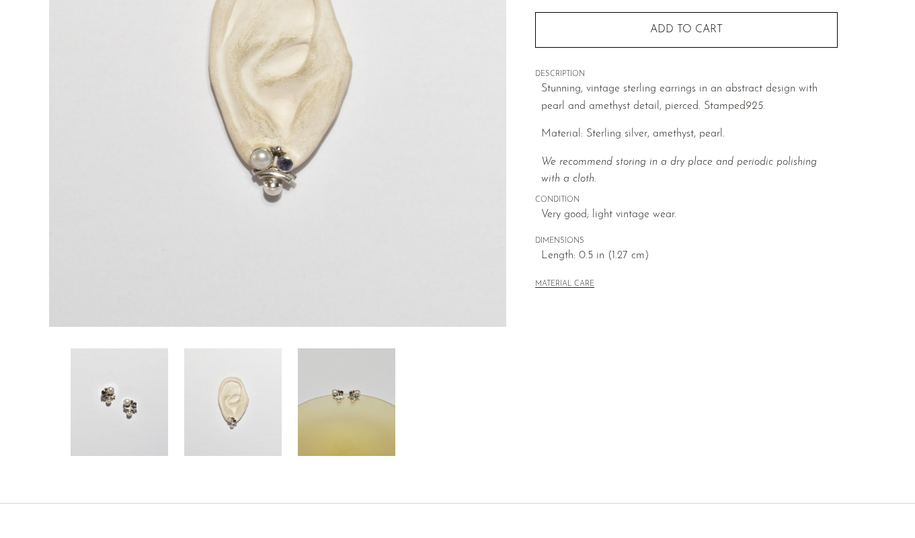
scroll to position [239, 0]
click at [321, 389] on img at bounding box center [346, 403] width 97 height 108
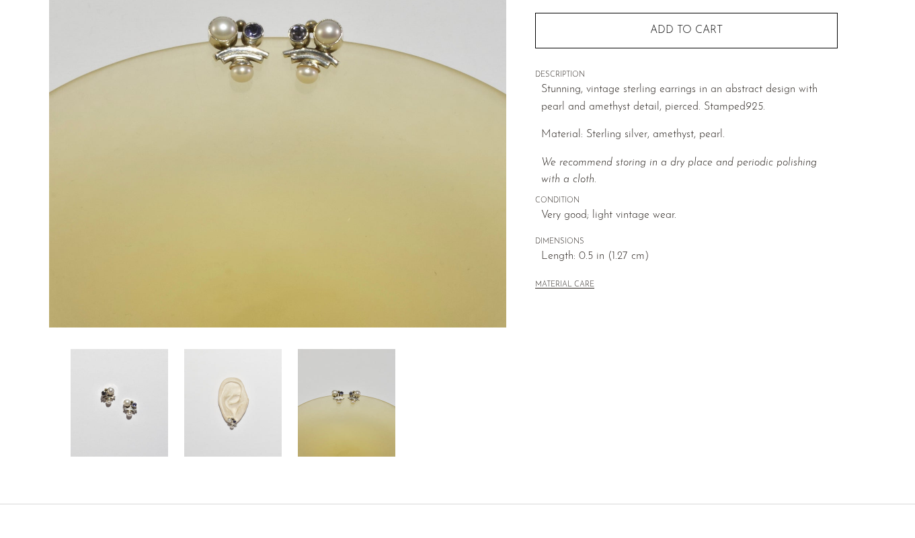
click at [715, 336] on div "Collections Earrings Abstract Amethyst Pearl Earrings $250 Starting at $23 /mo …" at bounding box center [686, 139] width 360 height 633
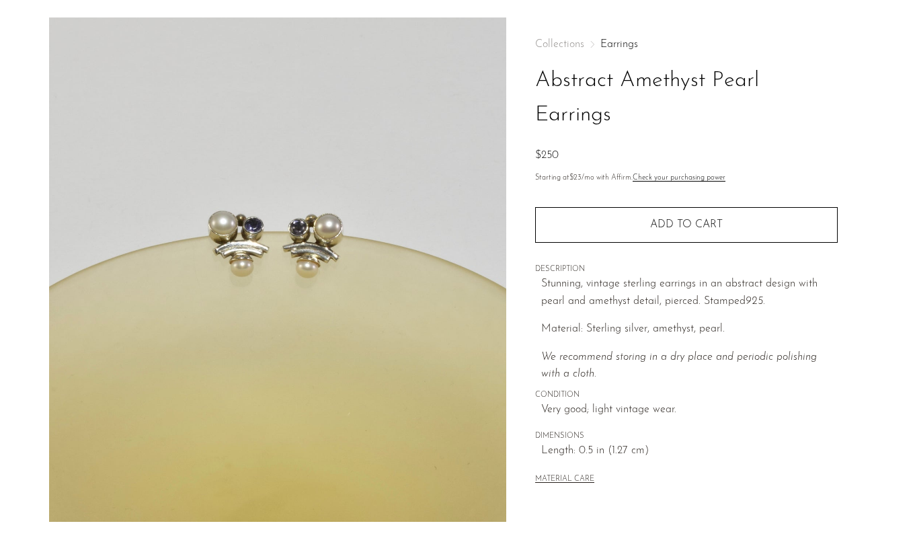
scroll to position [0, 0]
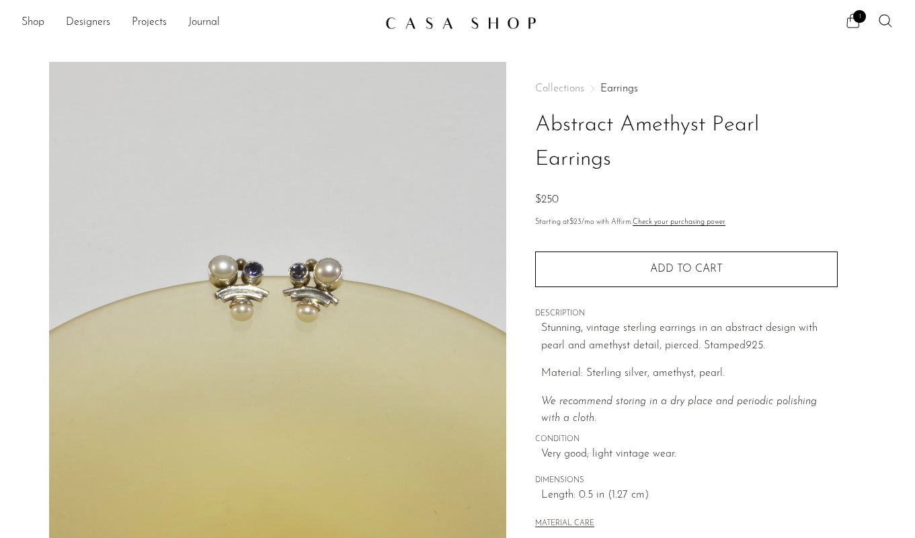
click at [858, 20] on span "1" at bounding box center [859, 16] width 13 height 13
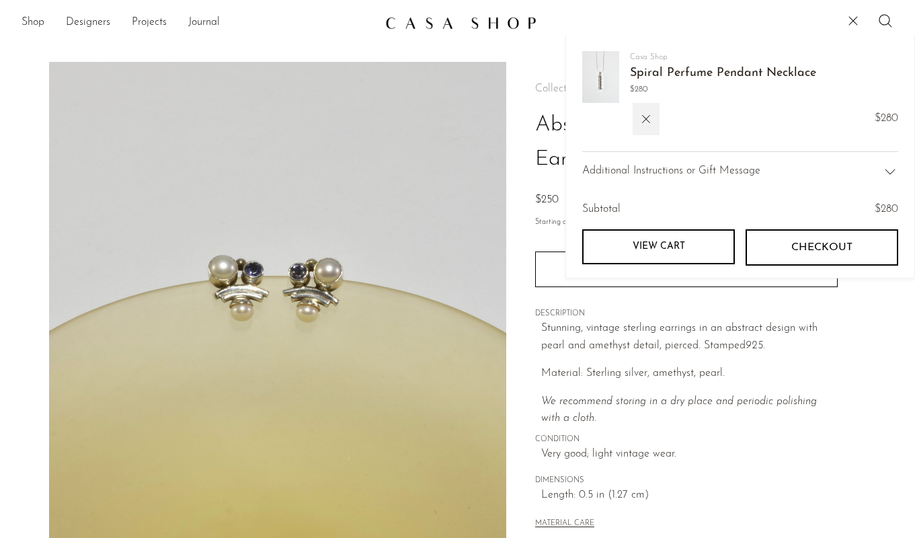
click at [717, 247] on link "View cart" at bounding box center [658, 246] width 153 height 35
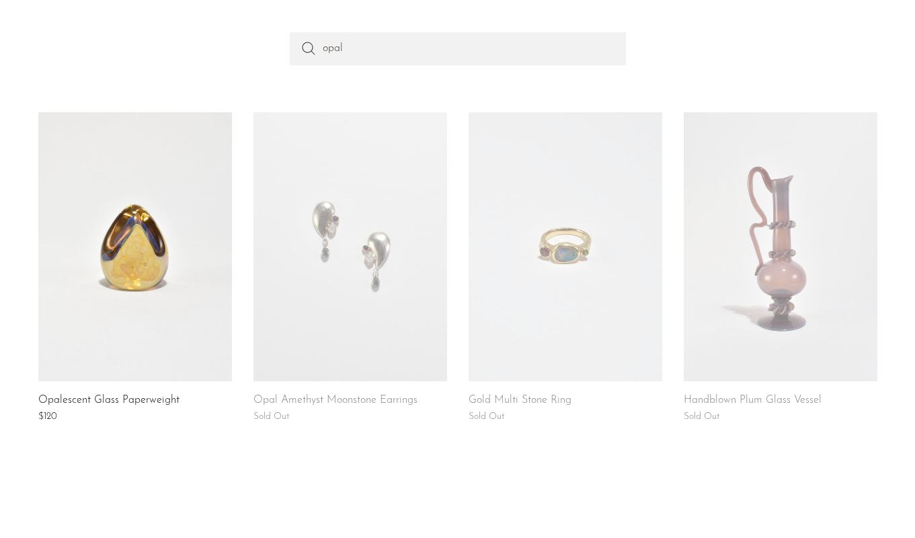
scroll to position [134, 0]
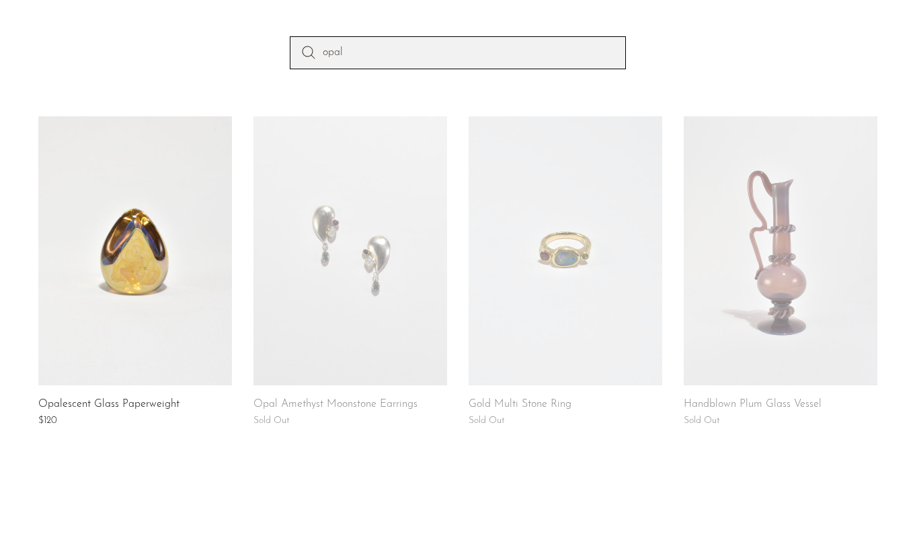
click at [403, 52] on input "opal" at bounding box center [458, 52] width 336 height 32
type input "tourmaline"
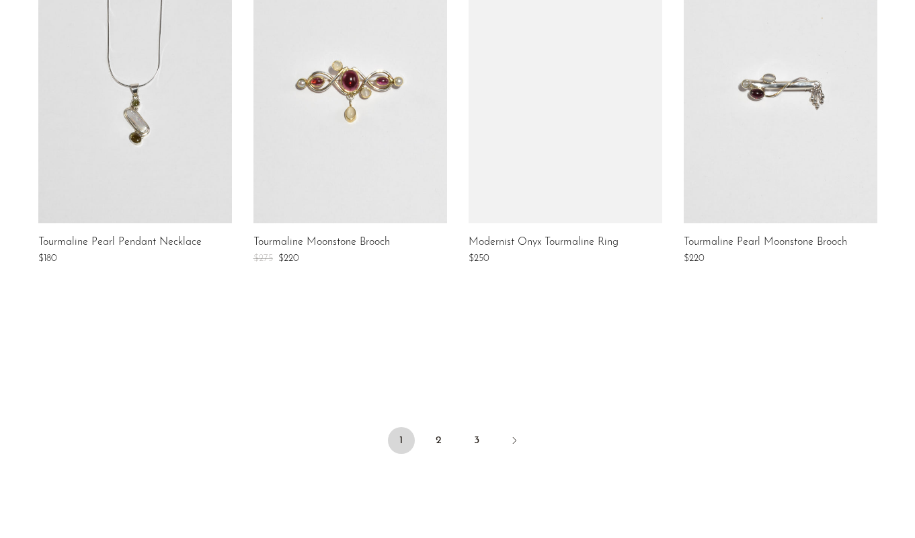
scroll to position [1012, 0]
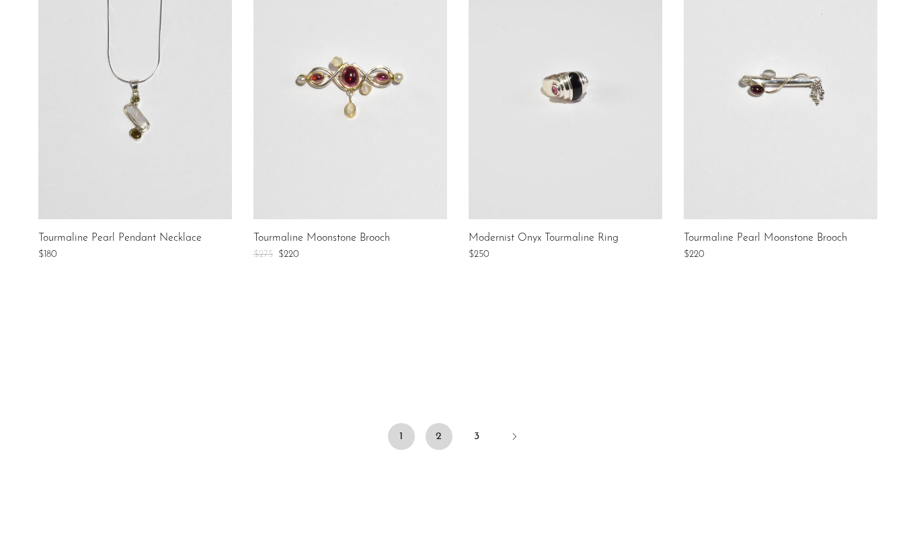
click at [442, 440] on link "2" at bounding box center [438, 436] width 27 height 27
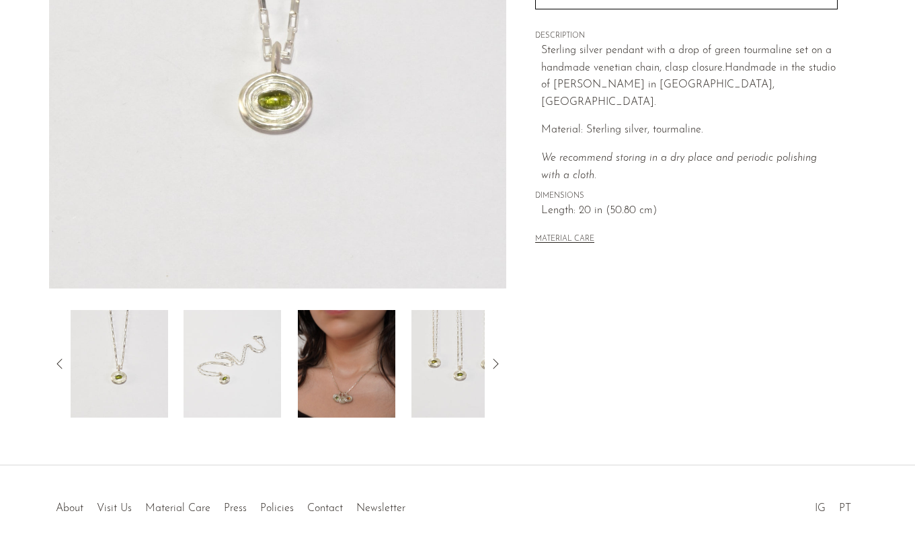
scroll to position [290, 0]
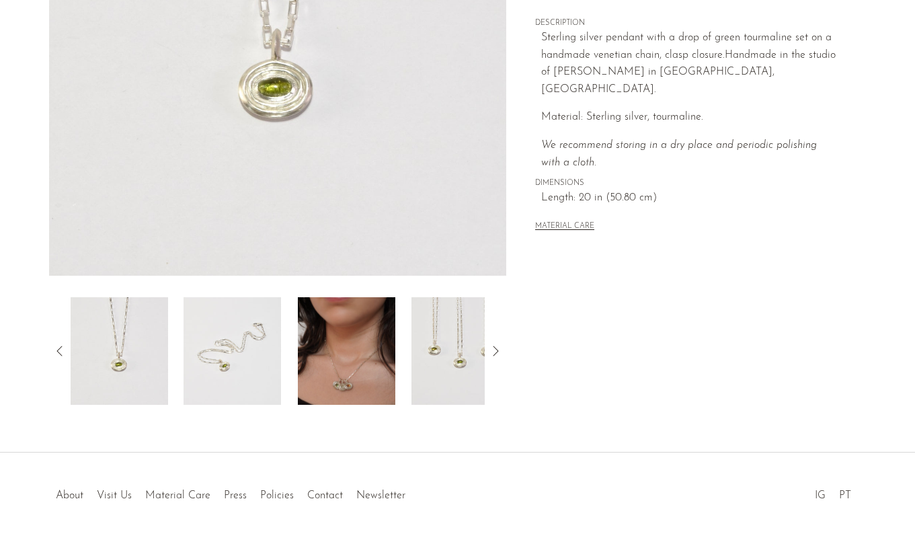
click at [343, 370] on img at bounding box center [346, 351] width 97 height 108
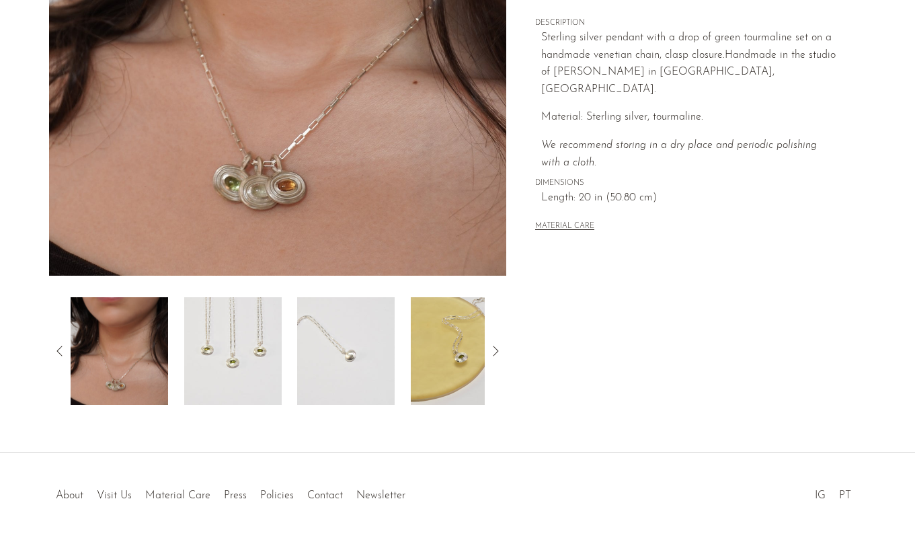
click at [326, 358] on img at bounding box center [345, 351] width 97 height 108
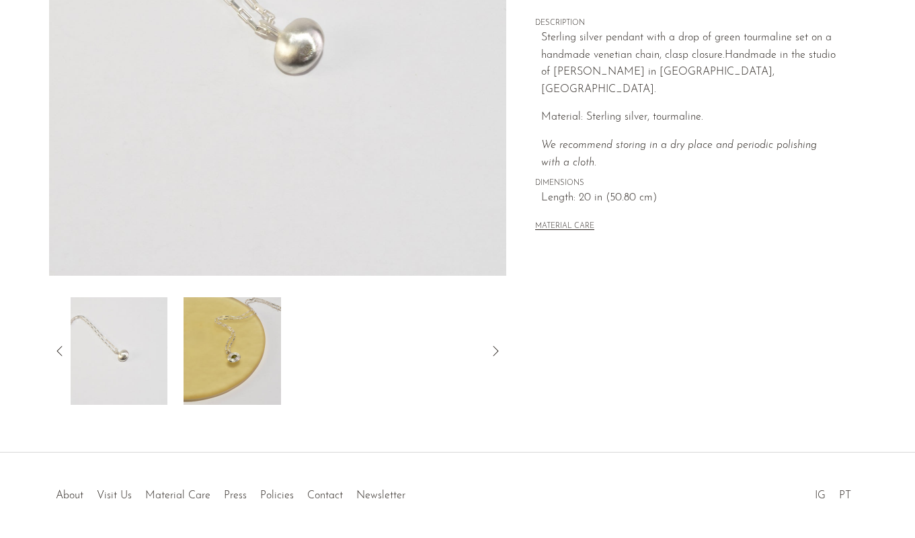
click at [241, 351] on img at bounding box center [231, 351] width 97 height 108
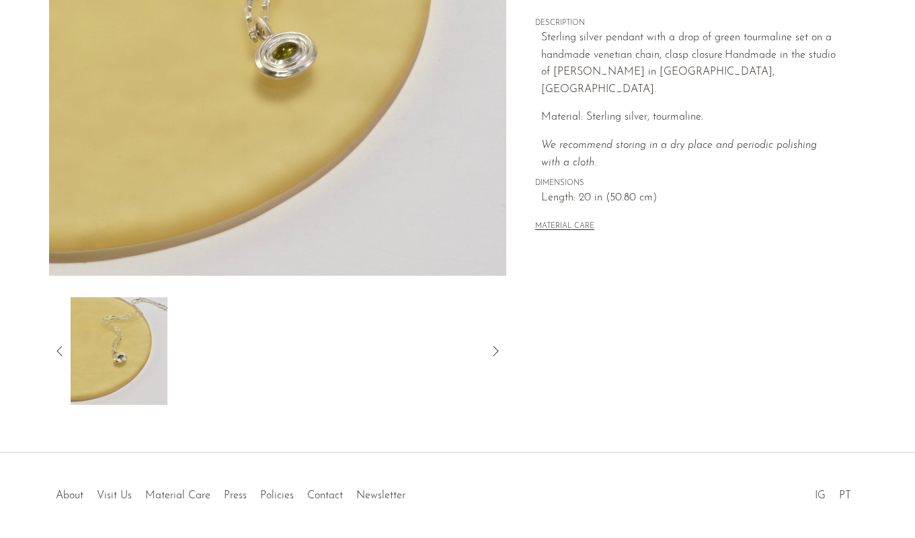
click at [167, 354] on img at bounding box center [118, 351] width 97 height 108
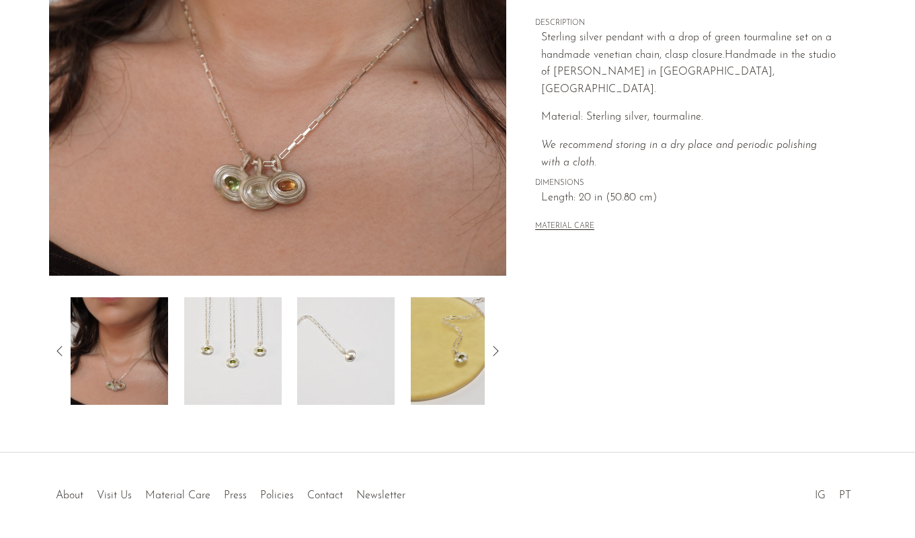
click at [162, 370] on img at bounding box center [118, 351] width 97 height 108
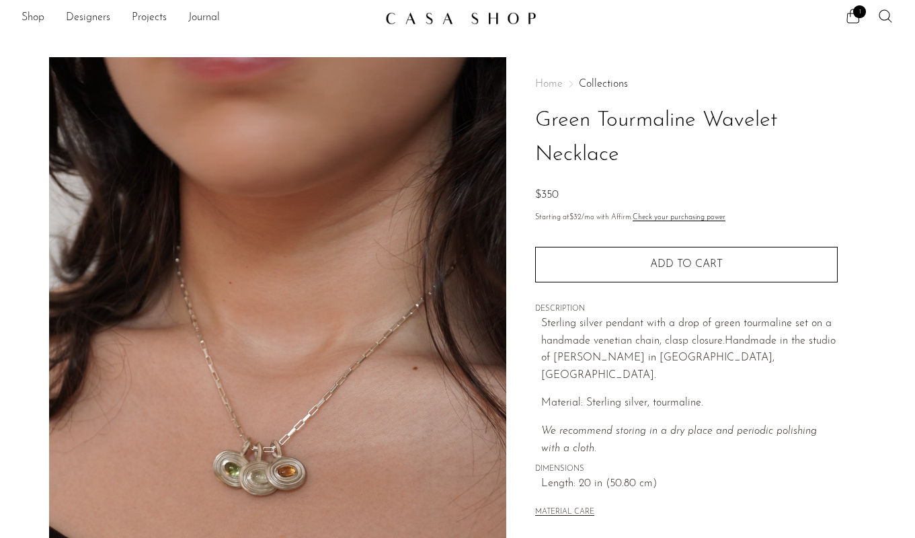
scroll to position [0, 0]
